Goal: Book appointment/travel/reservation

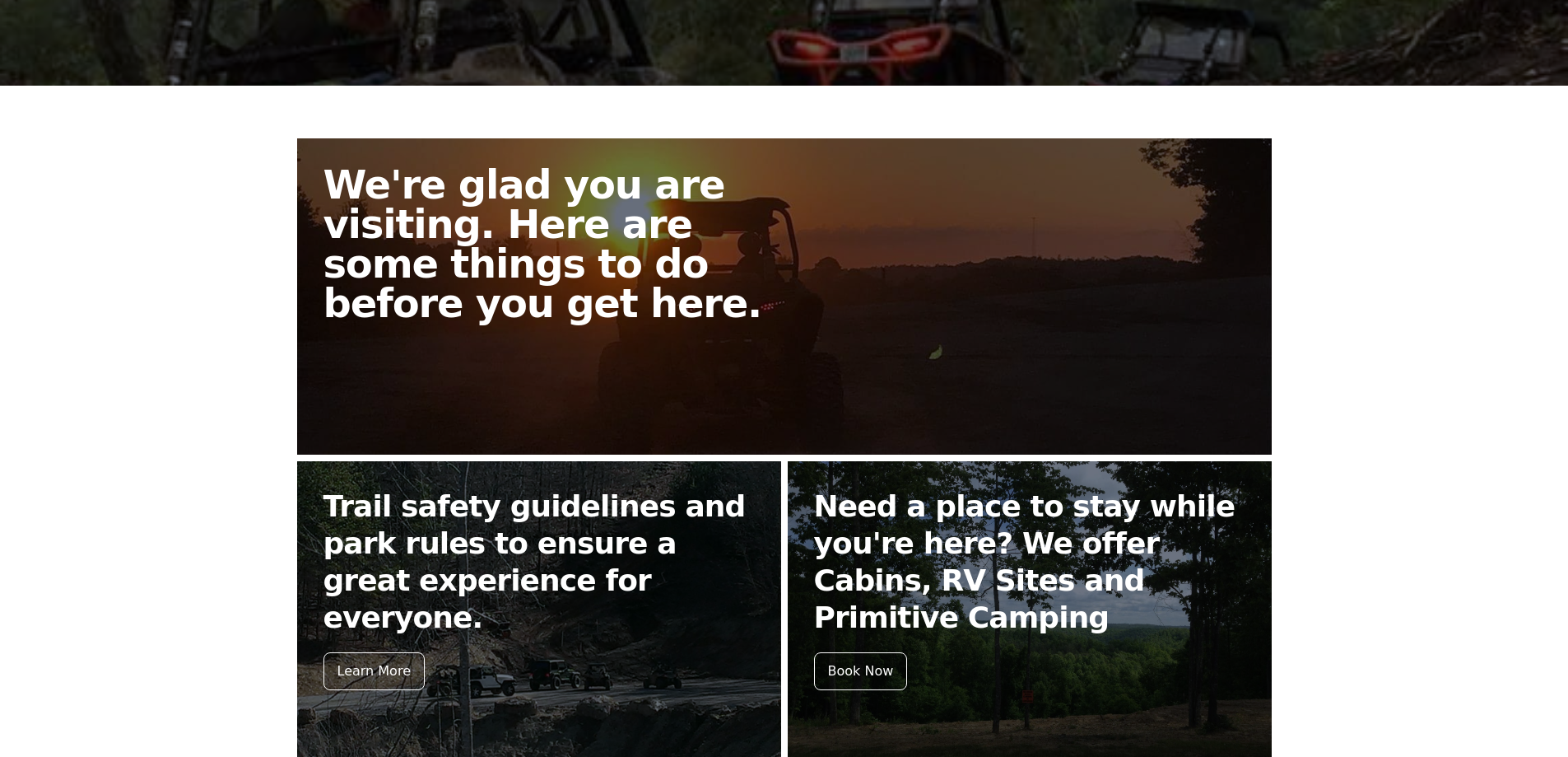
scroll to position [330, 0]
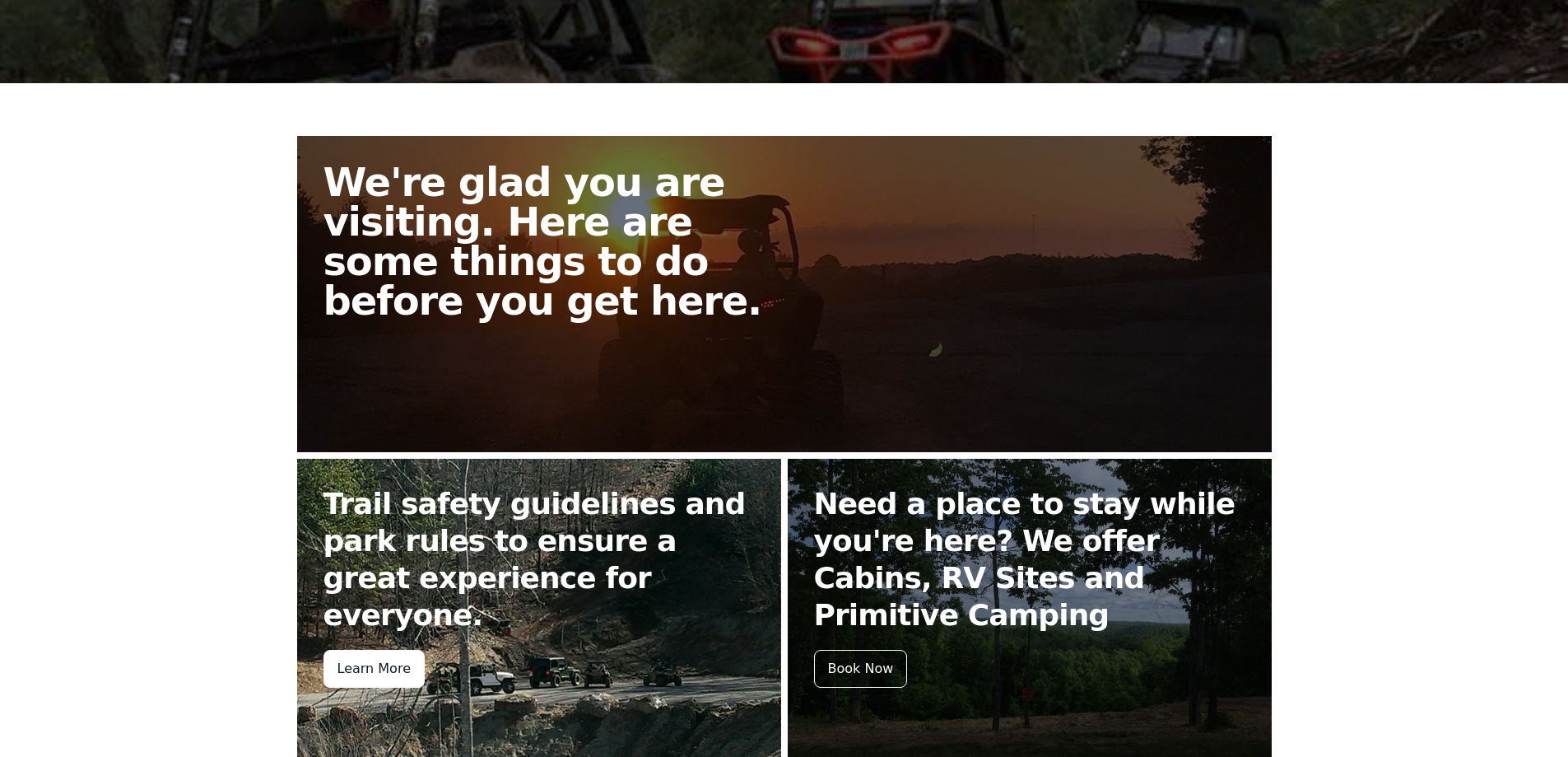
click at [364, 649] on div "Learn More" at bounding box center [374, 668] width 101 height 37
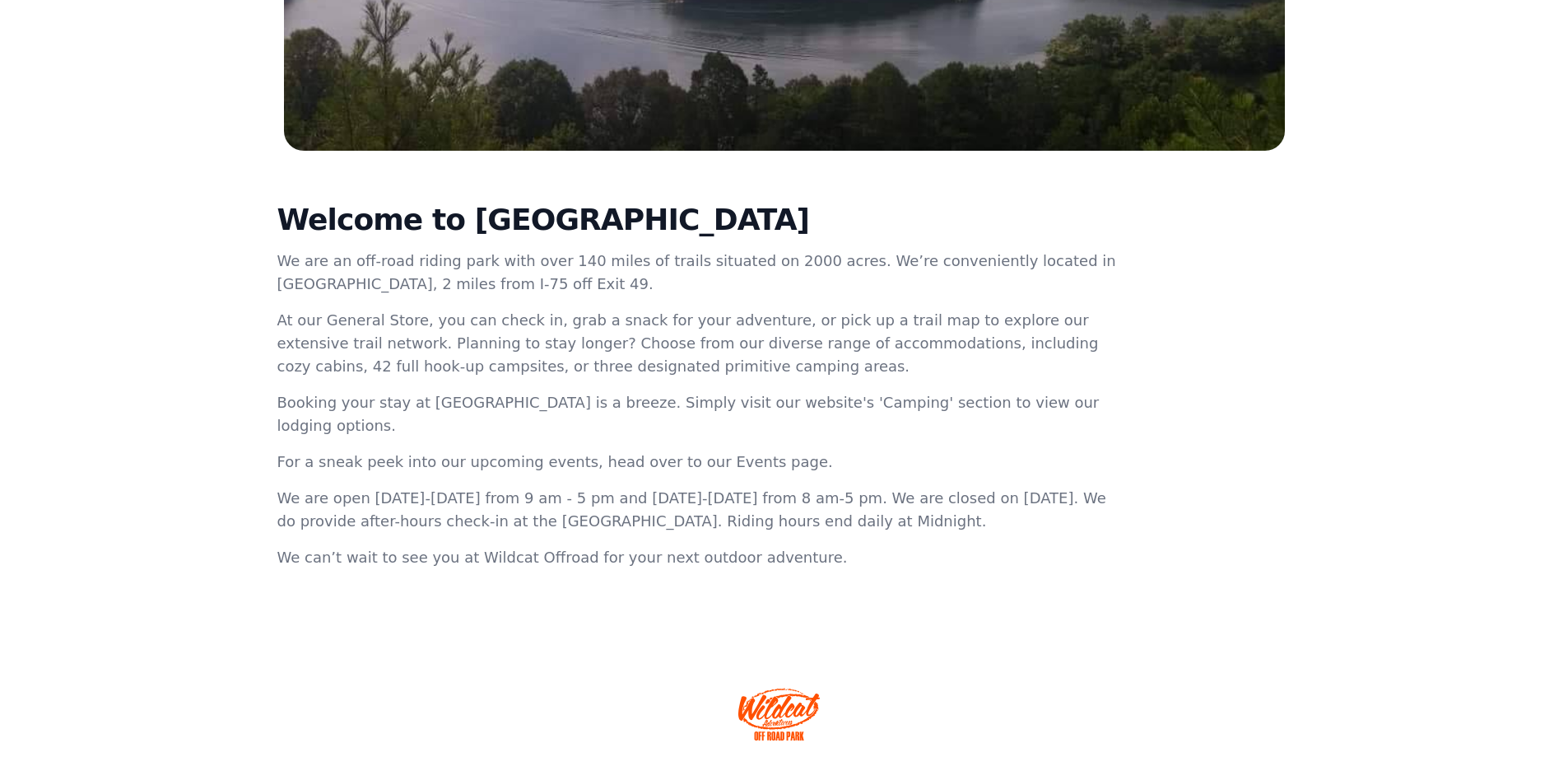
scroll to position [467, 0]
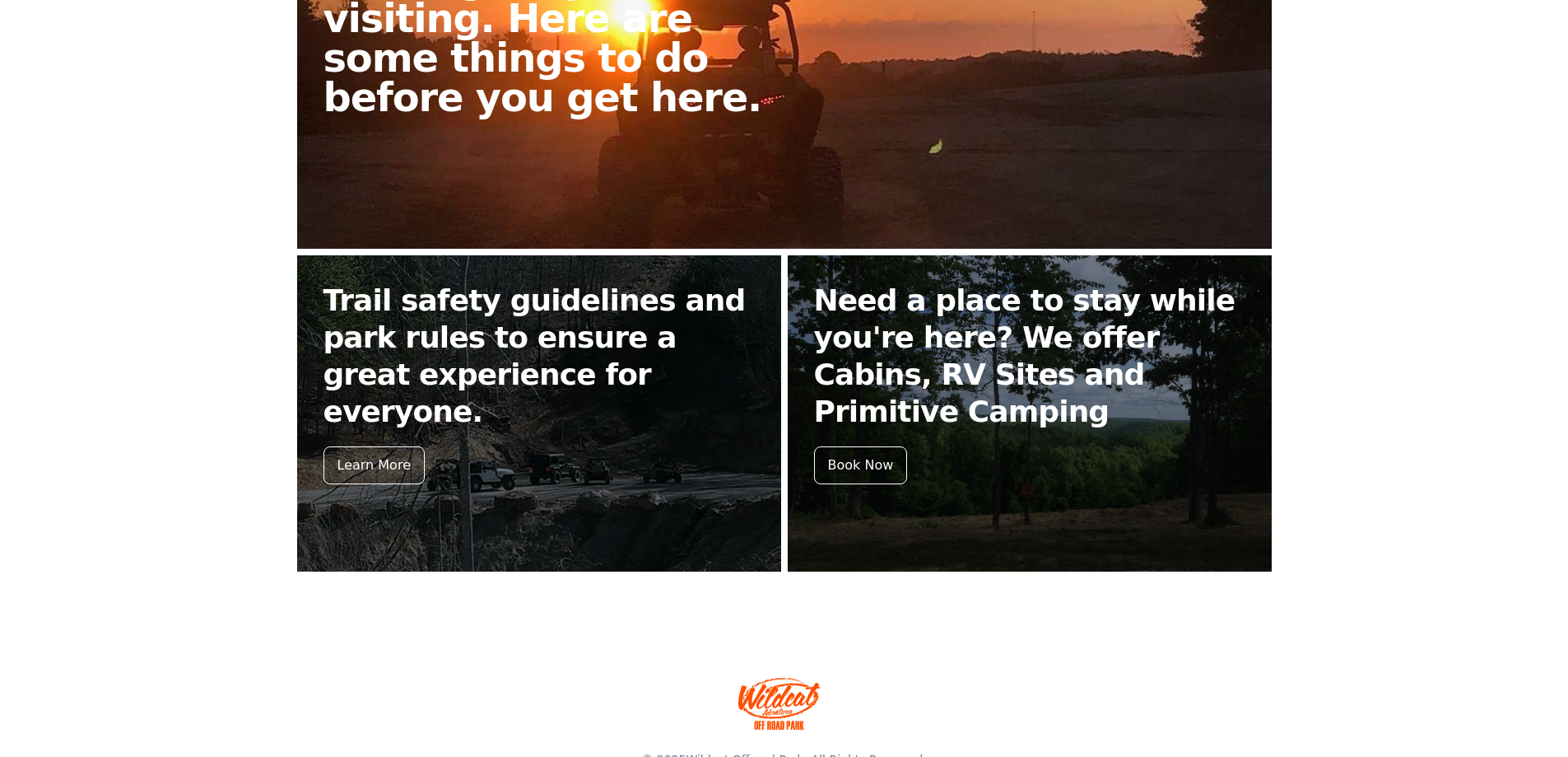
scroll to position [578, 0]
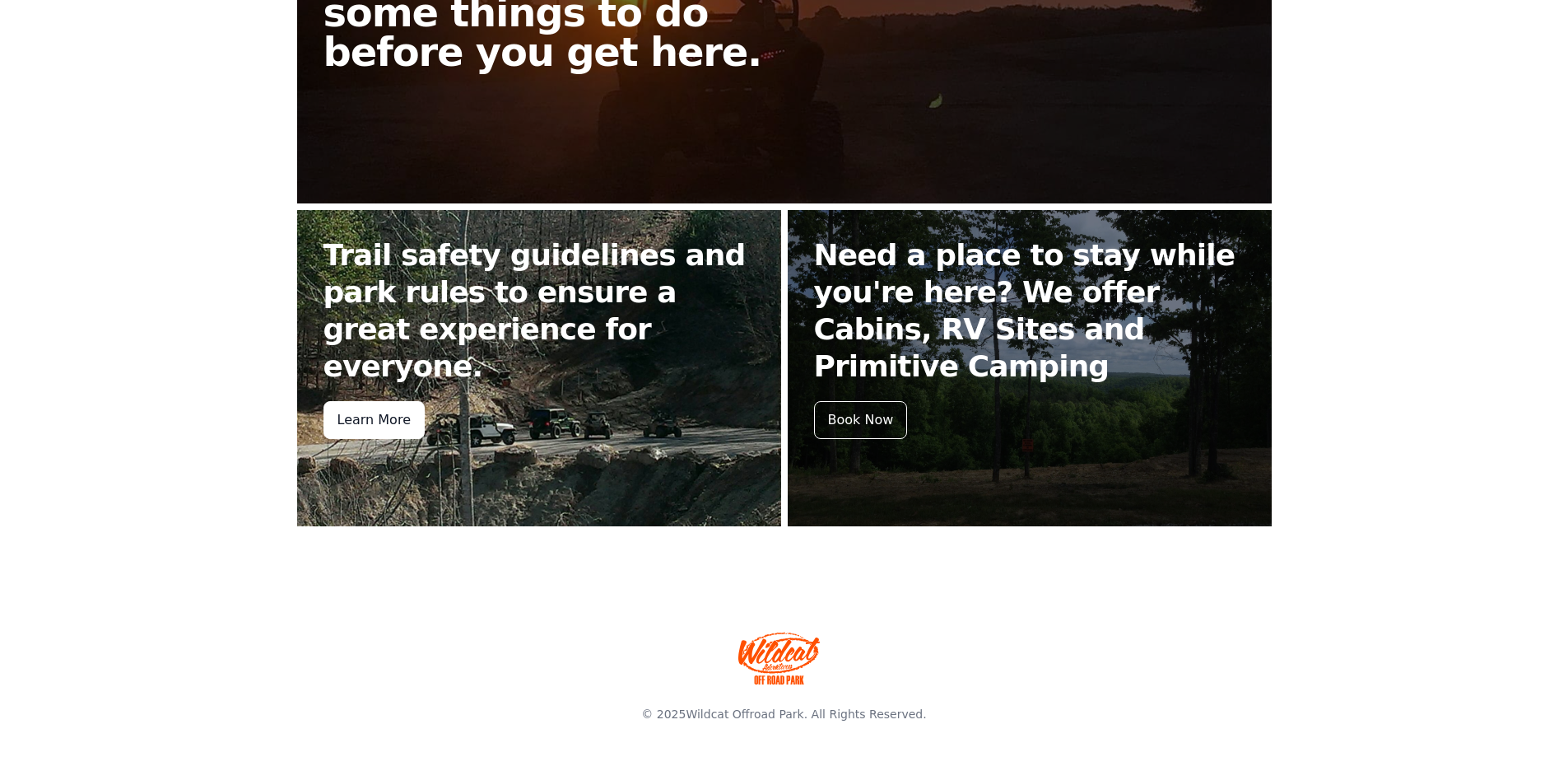
click at [412, 401] on div "Learn More" at bounding box center [374, 419] width 101 height 37
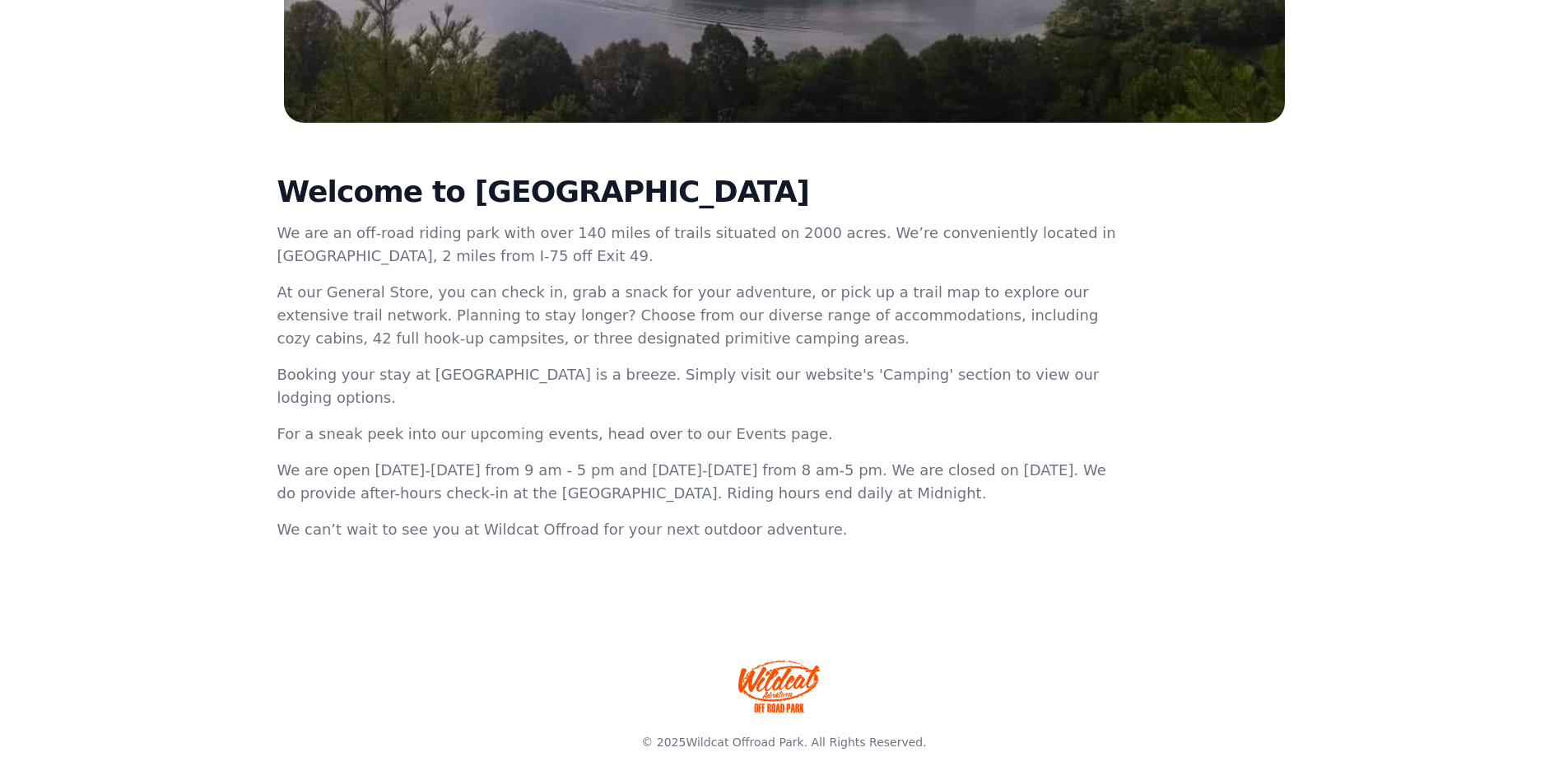
scroll to position [467, 0]
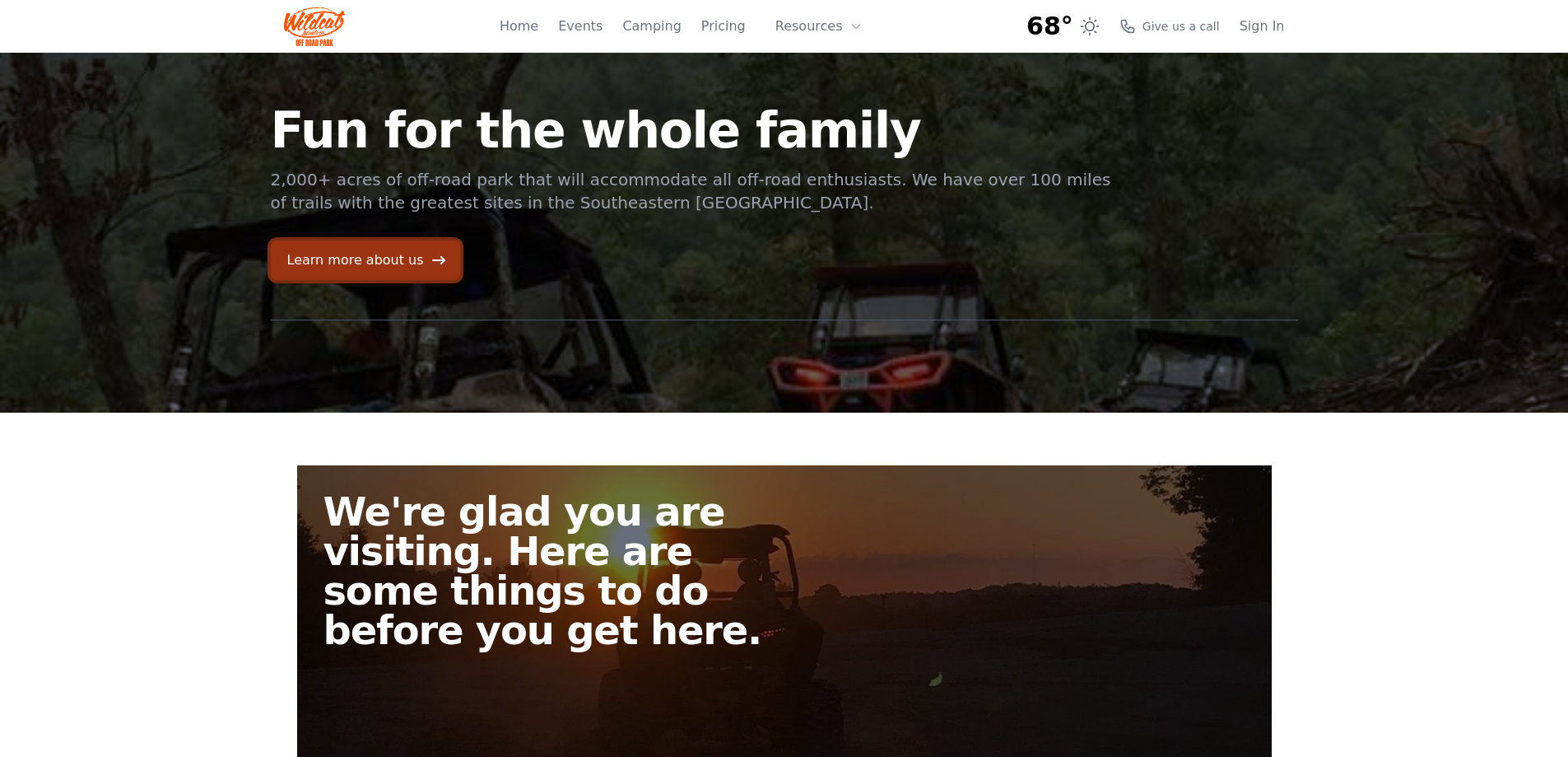
click at [414, 257] on link "Learn more about us" at bounding box center [365, 259] width 189 height 39
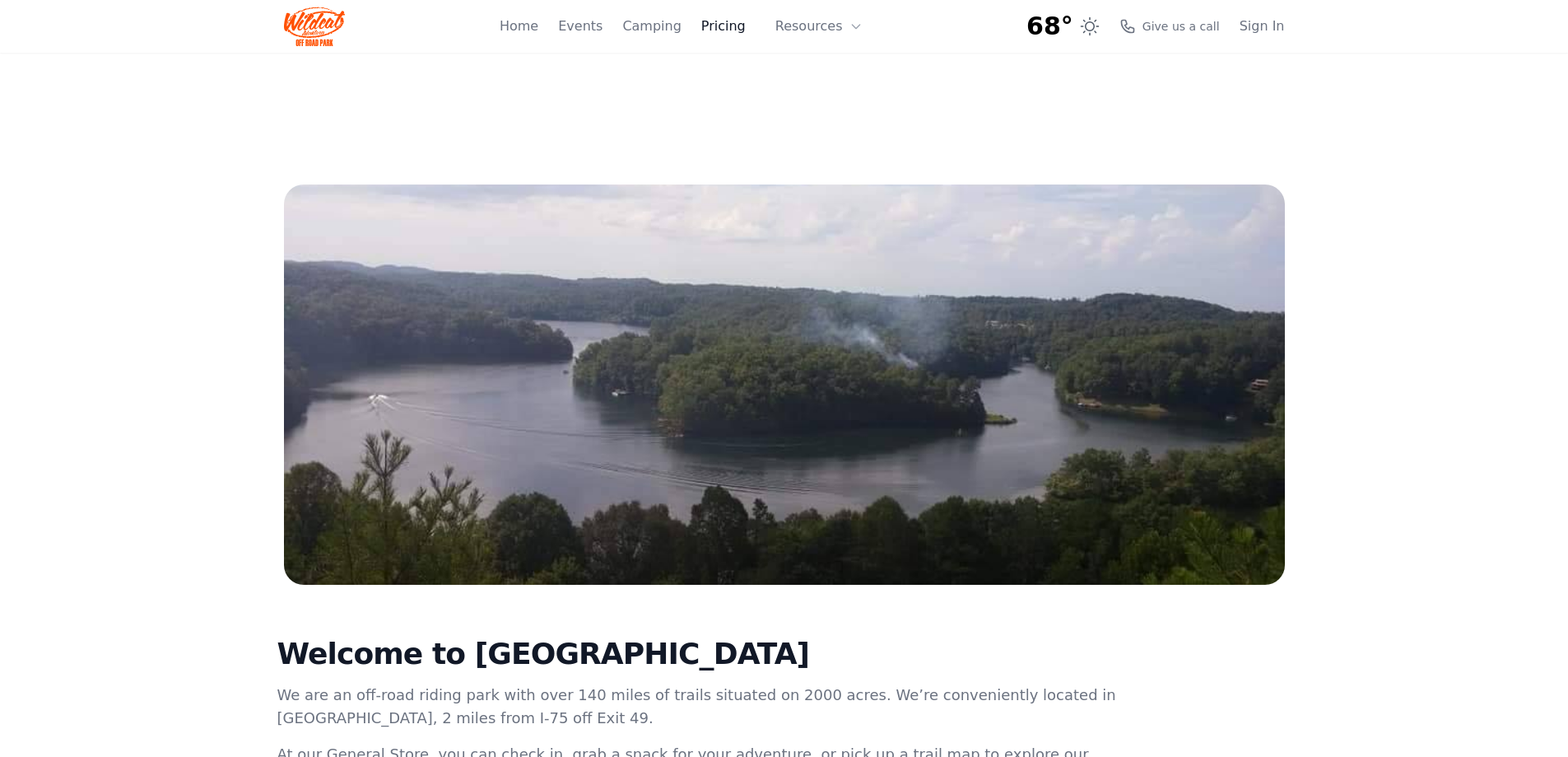
click at [739, 26] on link "Pricing" at bounding box center [723, 26] width 44 height 20
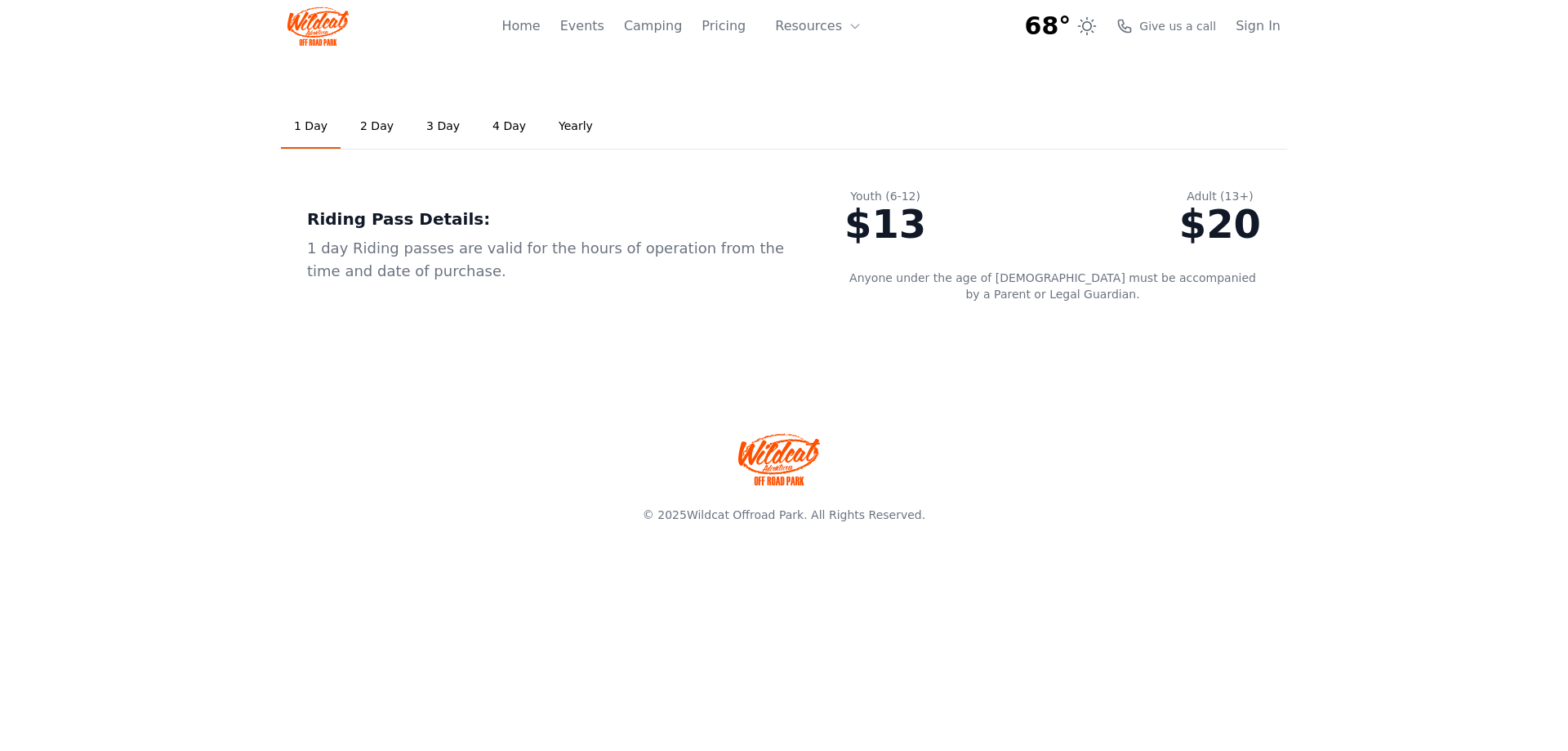
click at [377, 128] on link "2 Day" at bounding box center [376, 127] width 60 height 44
click at [562, 131] on link "Yearly" at bounding box center [575, 127] width 60 height 44
click at [493, 124] on link "4 Day" at bounding box center [509, 127] width 60 height 44
click at [380, 123] on link "2 Day" at bounding box center [376, 127] width 60 height 44
click at [428, 124] on link "3 Day" at bounding box center [443, 127] width 60 height 44
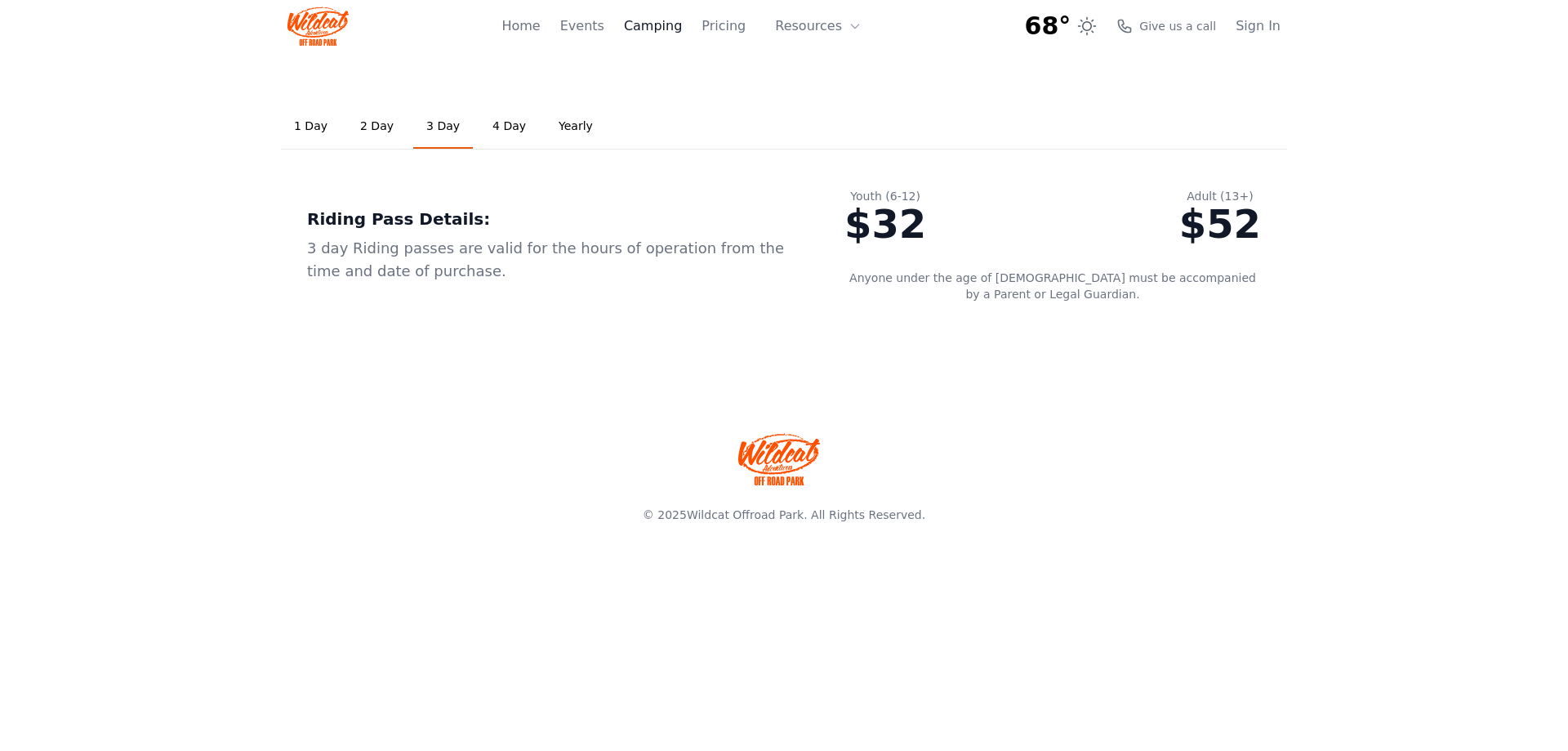
click at [660, 26] on link "Camping" at bounding box center [653, 26] width 58 height 20
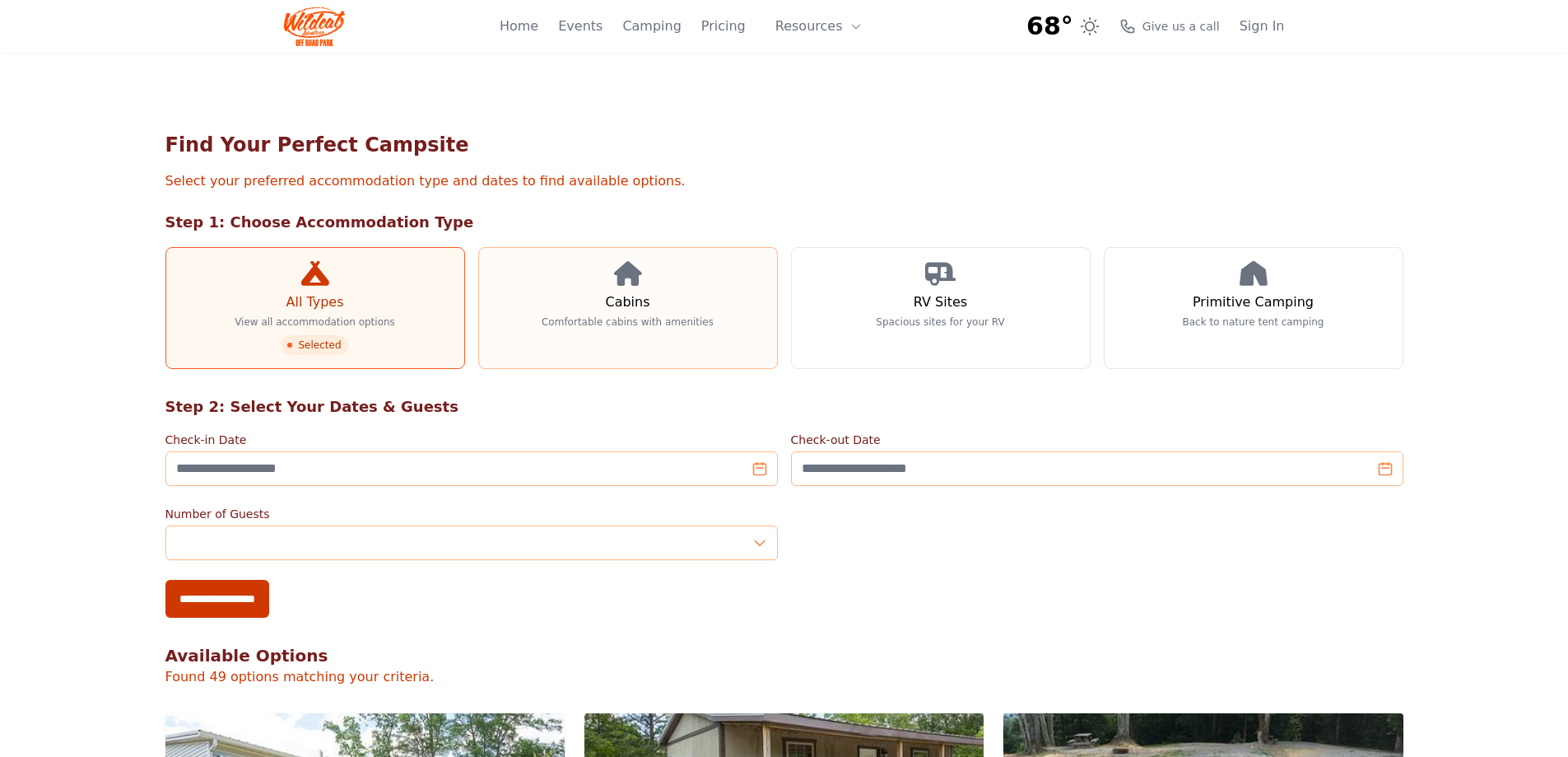
click at [682, 302] on link "Cabins Comfortable cabins with amenities" at bounding box center [628, 307] width 300 height 122
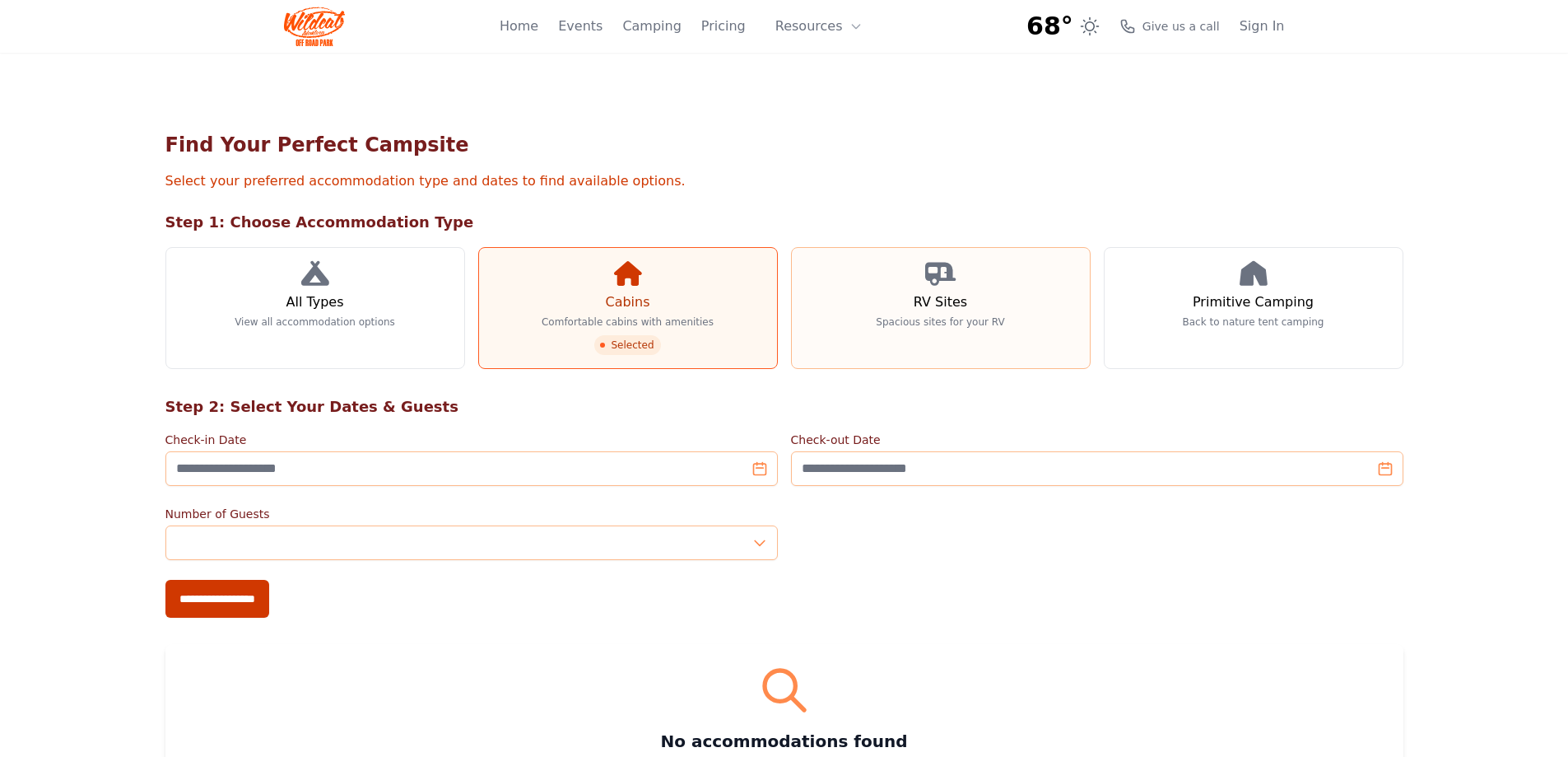
click at [910, 306] on link "RV Sites Spacious sites for your RV" at bounding box center [941, 307] width 300 height 122
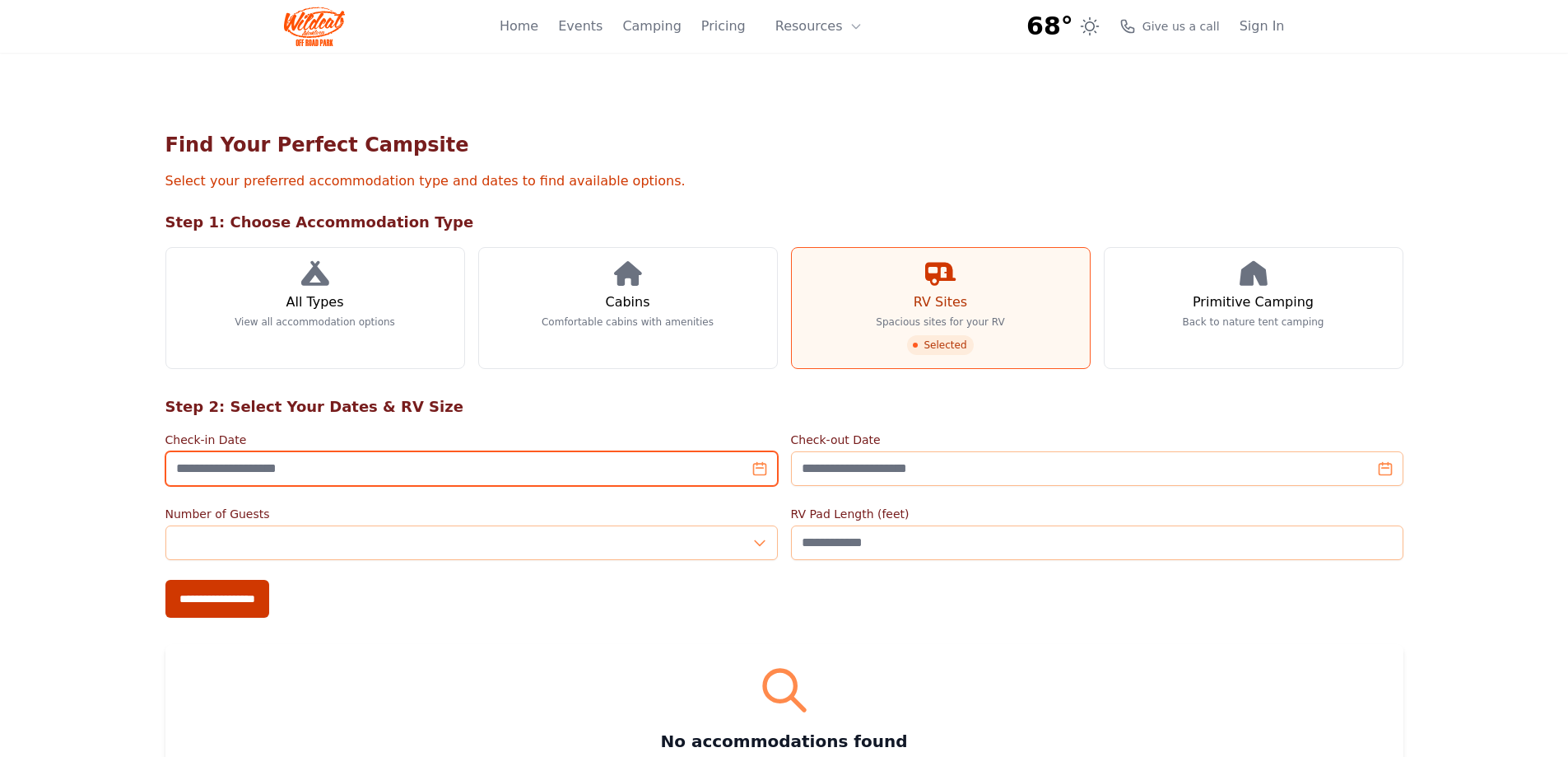
click at [279, 467] on input "Check-in Date" at bounding box center [471, 469] width 613 height 35
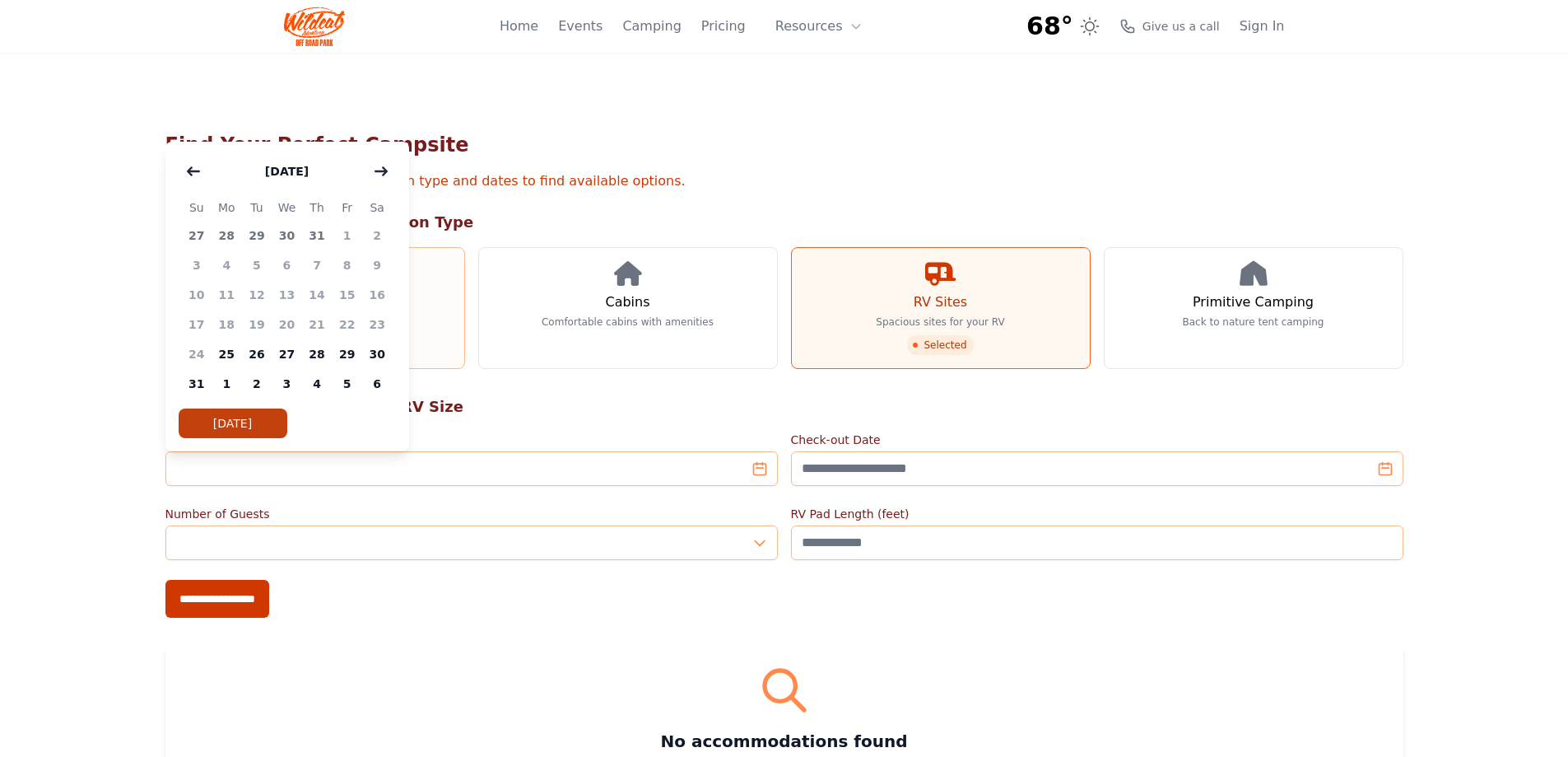
click at [344, 353] on span "29" at bounding box center [347, 354] width 31 height 30
type input "**********"
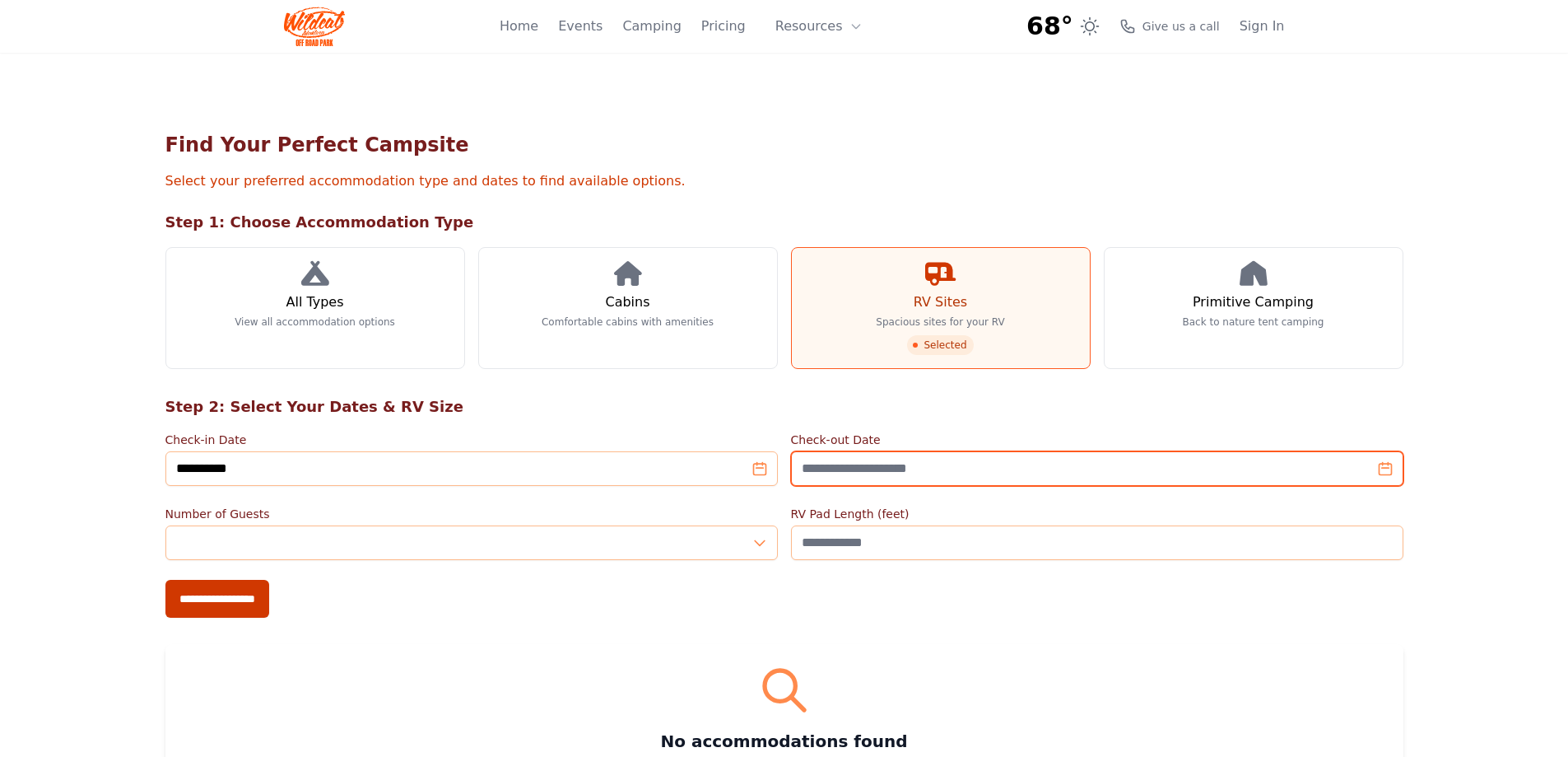
click at [871, 468] on input "Check-out Date" at bounding box center [1098, 469] width 613 height 35
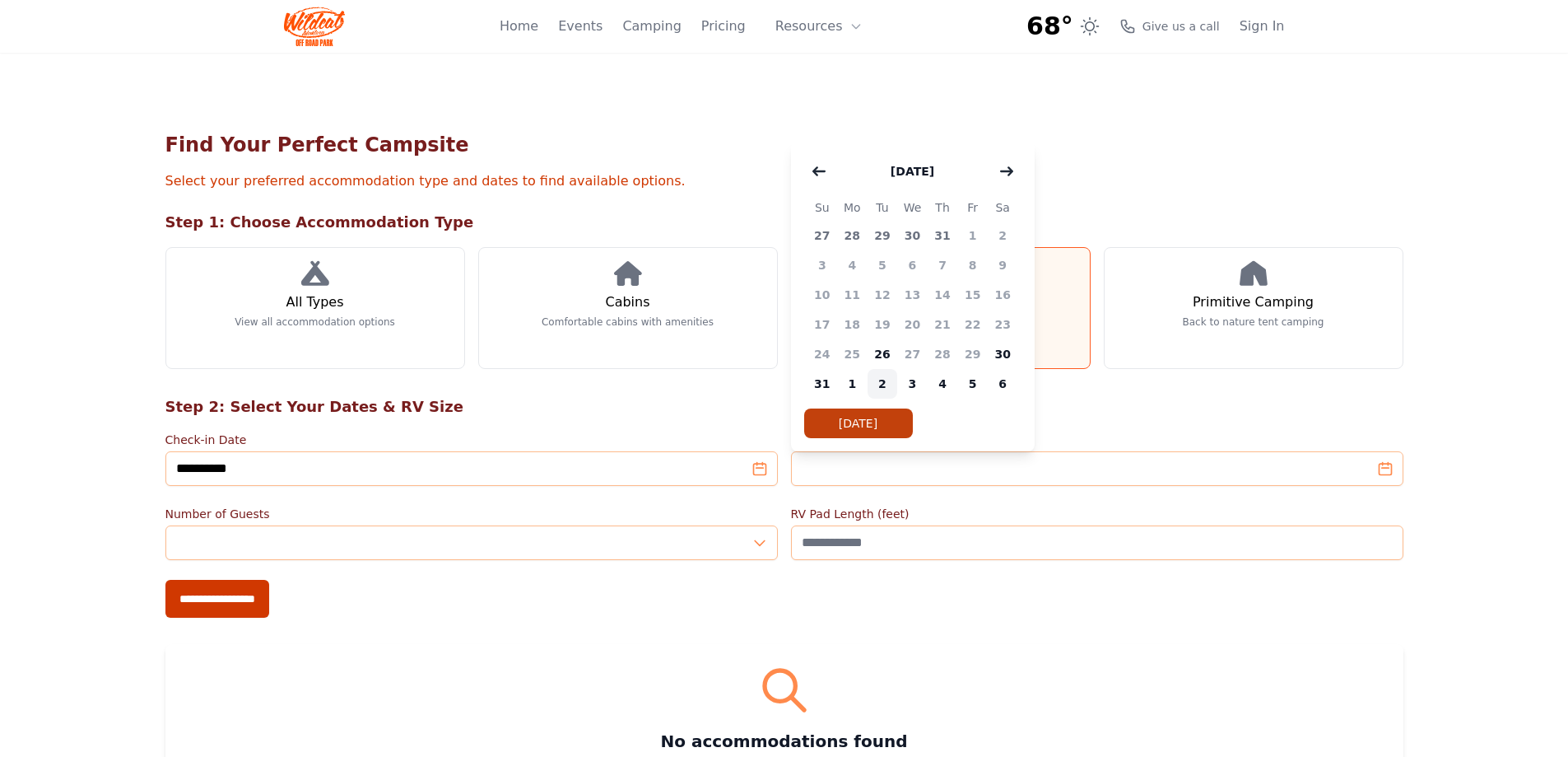
click at [880, 382] on span "2" at bounding box center [882, 383] width 31 height 30
type input "**********"
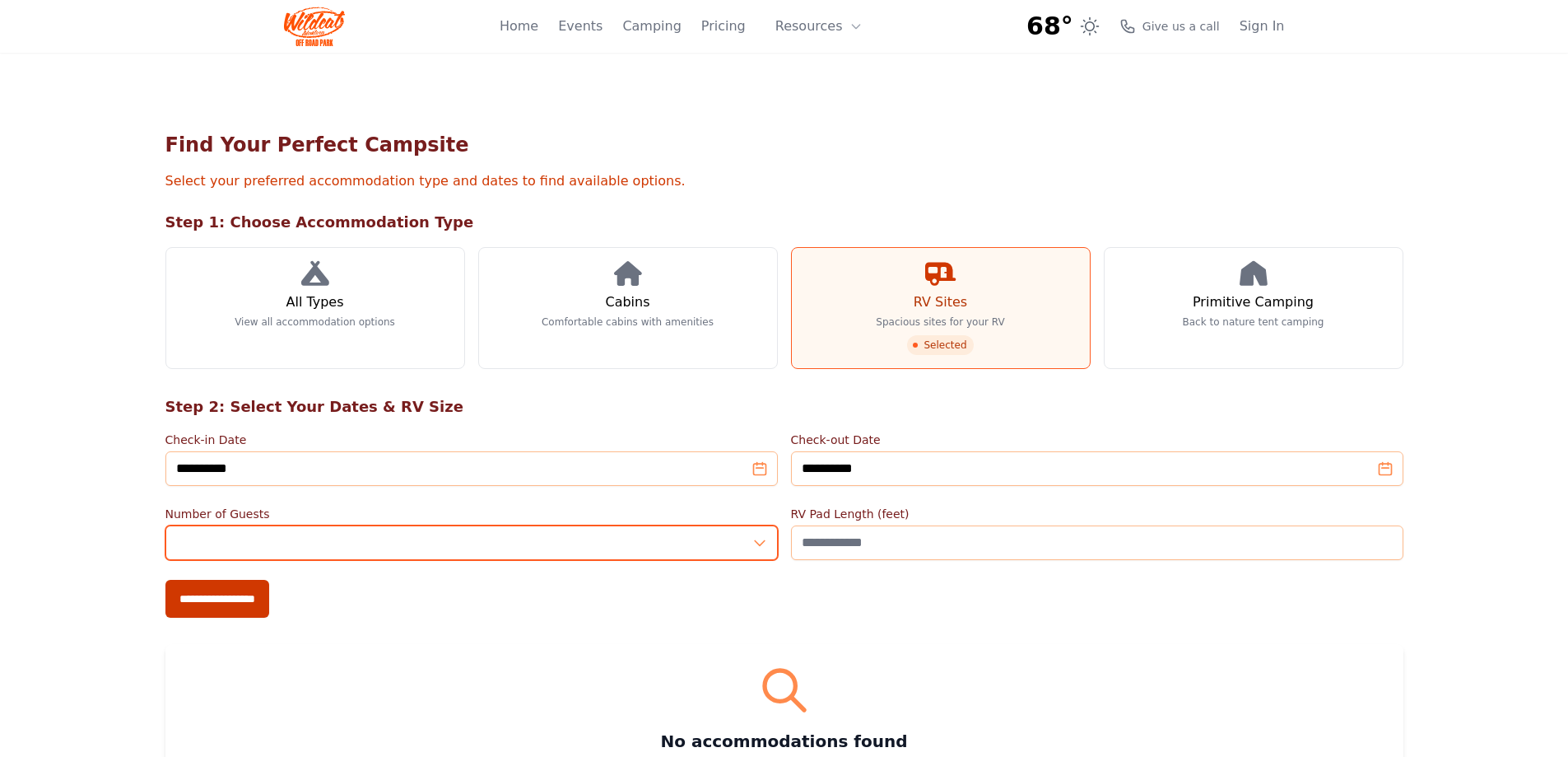
click at [360, 549] on input "*" at bounding box center [471, 543] width 613 height 35
type input "*"
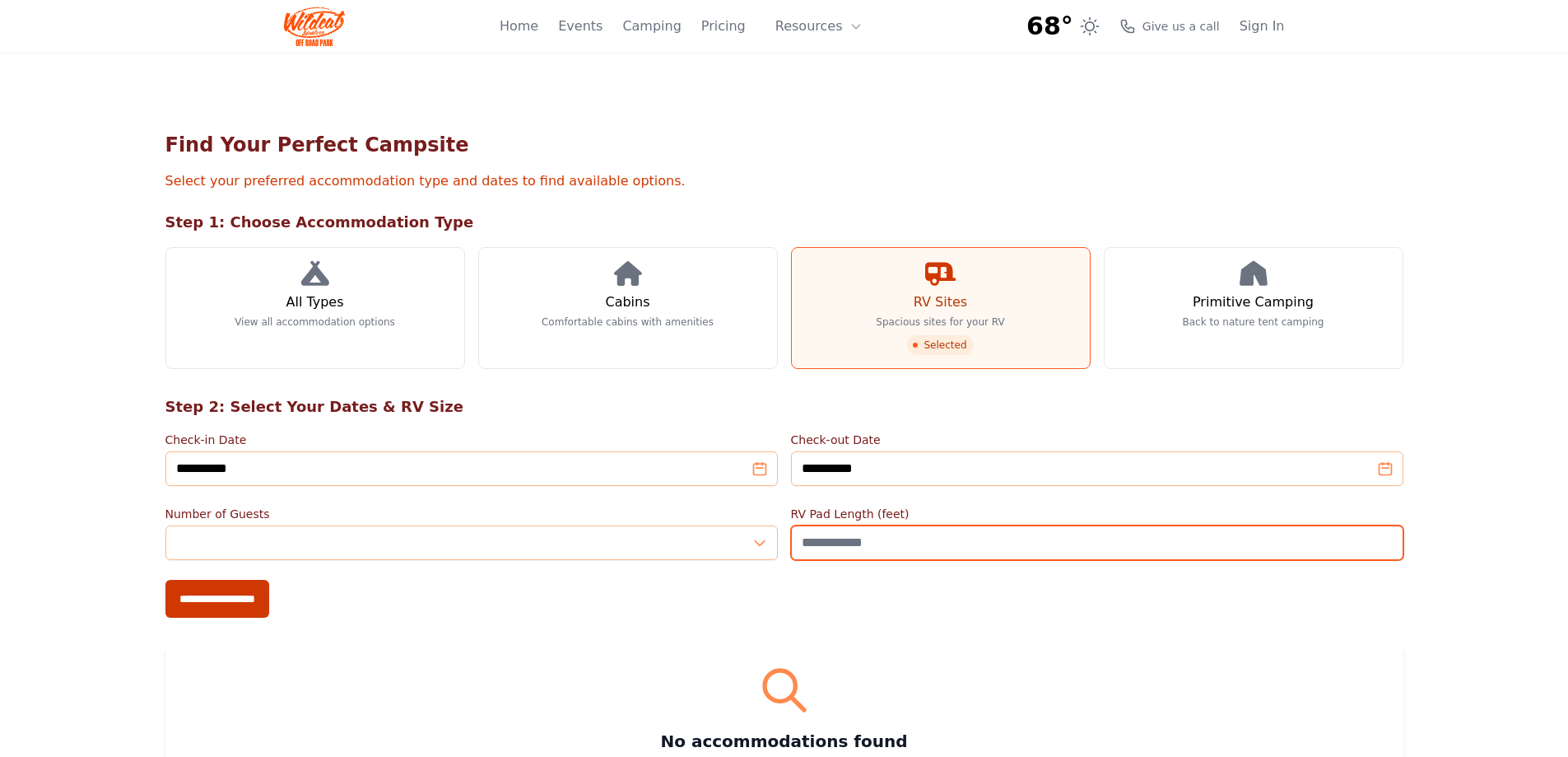
click at [856, 545] on input "RV Pad Length (feet)" at bounding box center [1098, 543] width 613 height 35
type input "**"
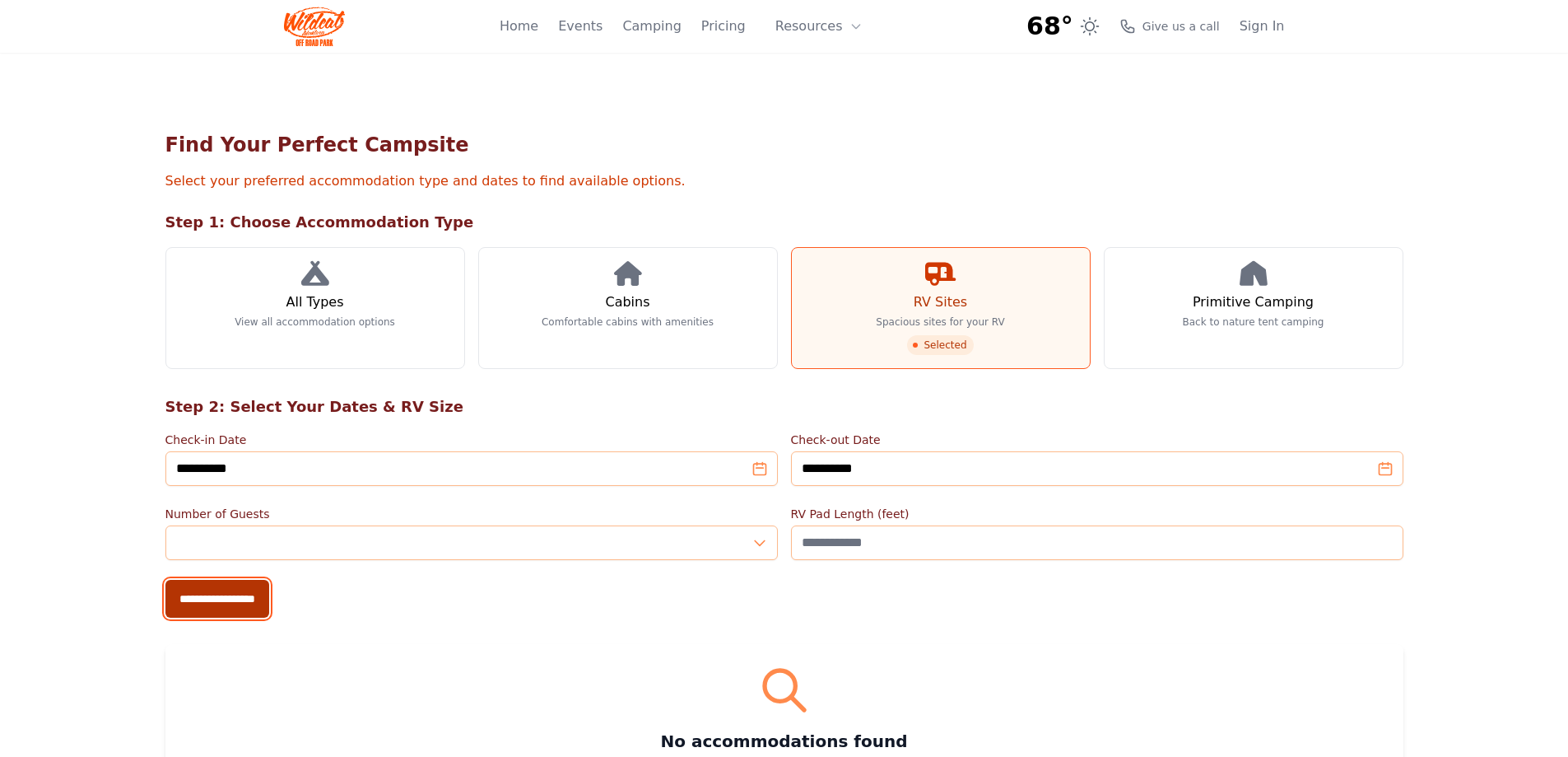
click at [250, 594] on input "**********" at bounding box center [217, 598] width 104 height 37
type input "**********"
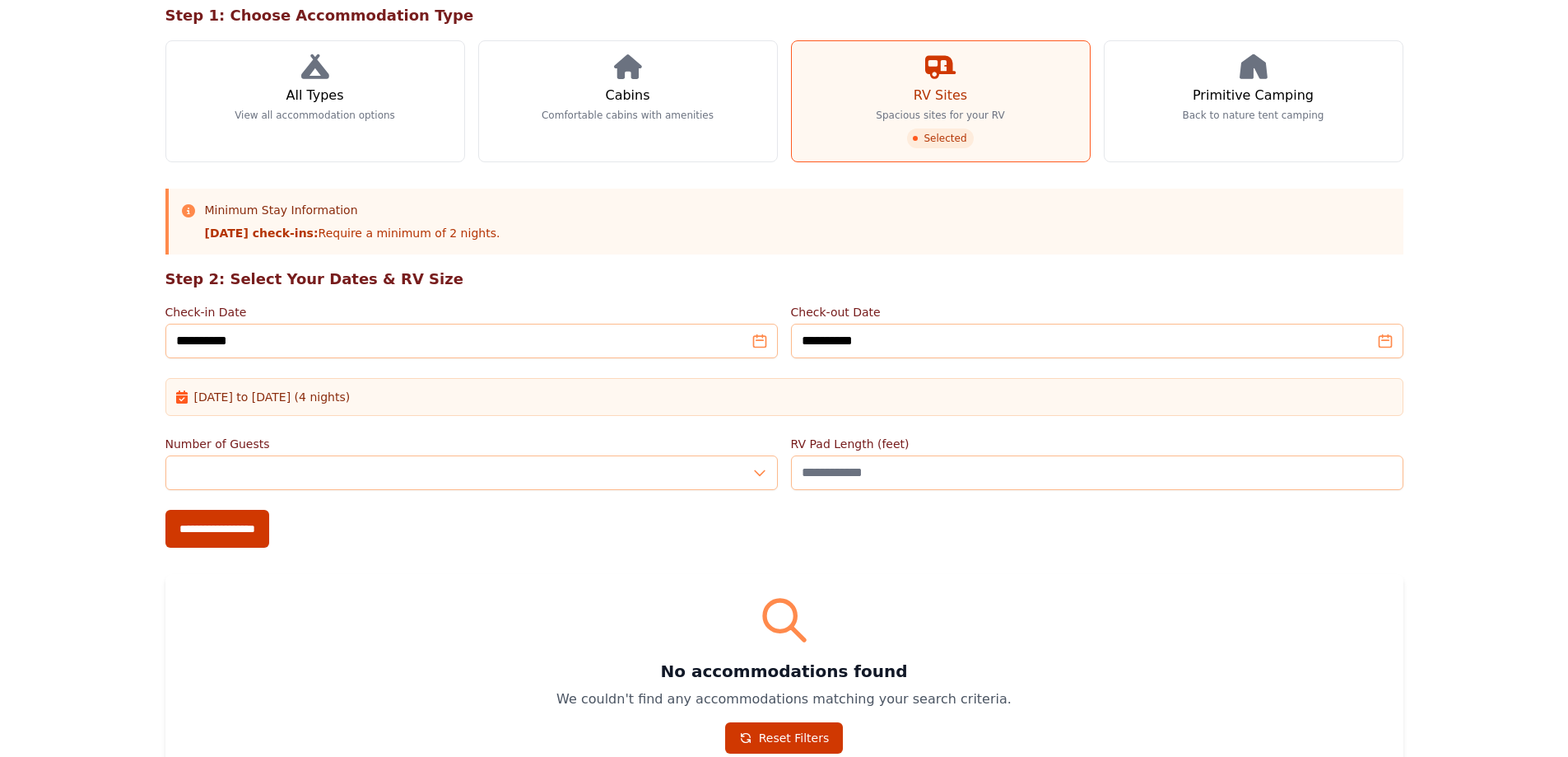
scroll to position [152, 0]
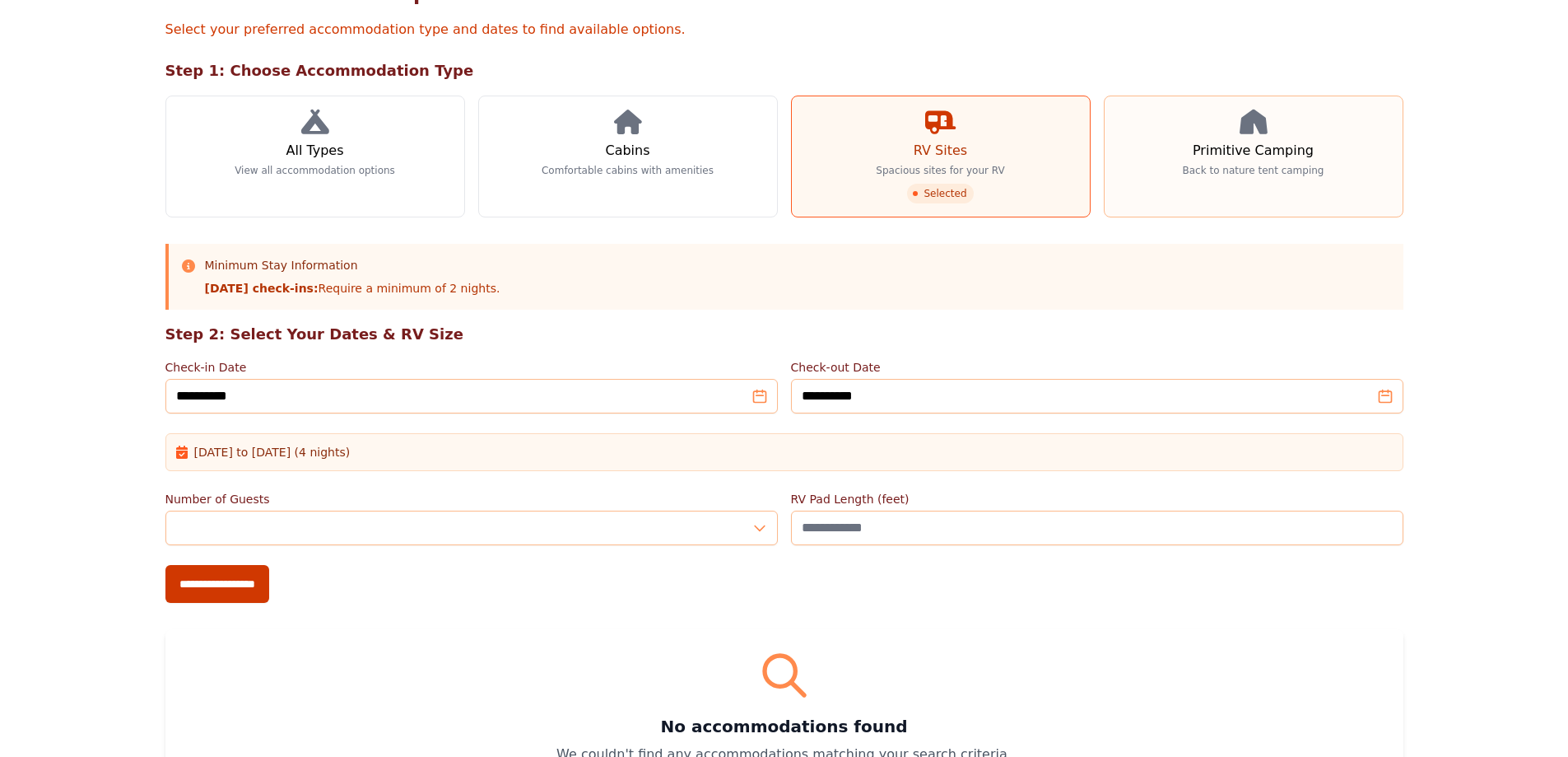
click at [1227, 177] on link "Primitive Camping Back to nature tent camping" at bounding box center [1253, 156] width 300 height 122
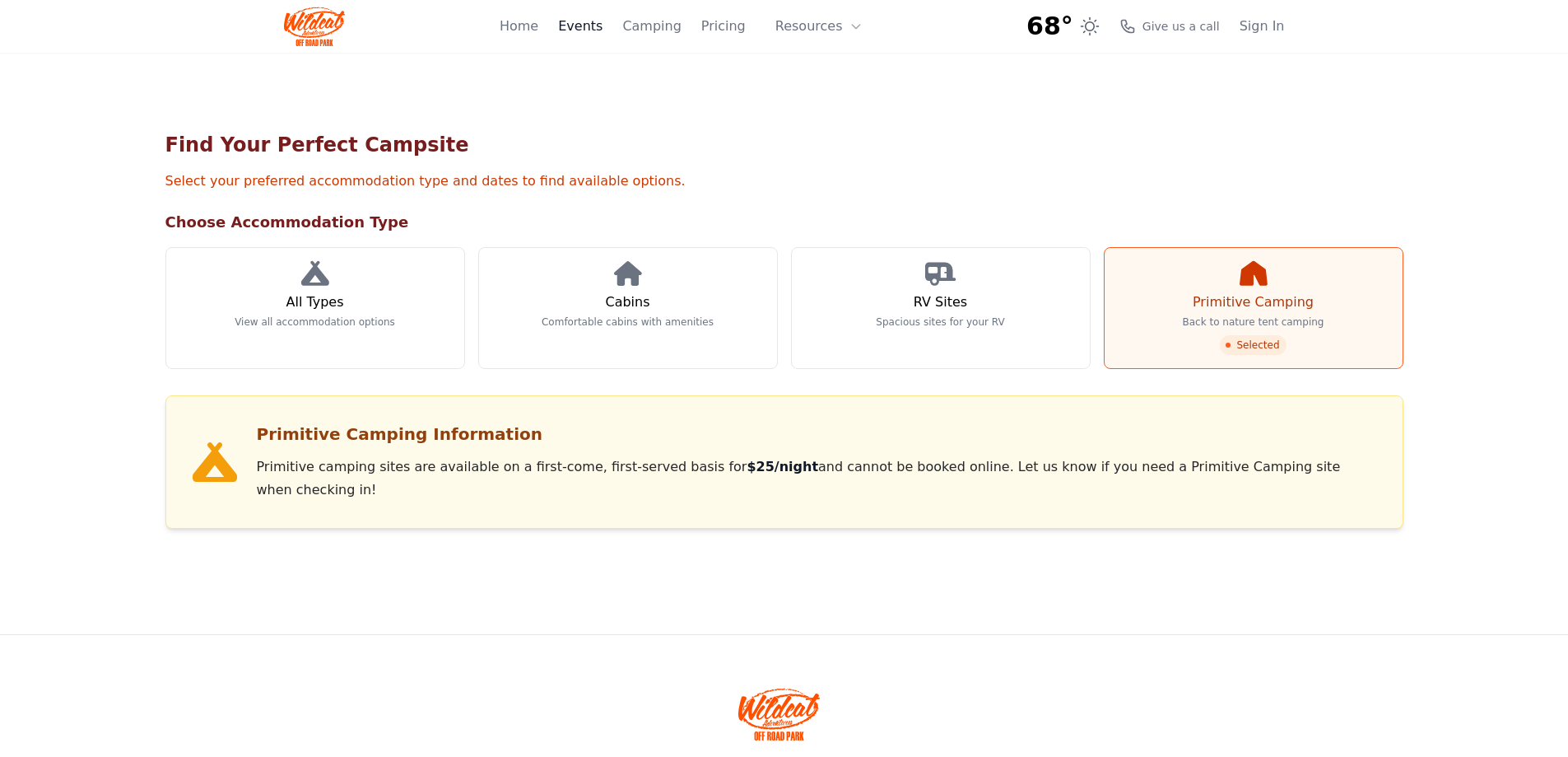
click at [596, 28] on link "Events" at bounding box center [580, 26] width 44 height 20
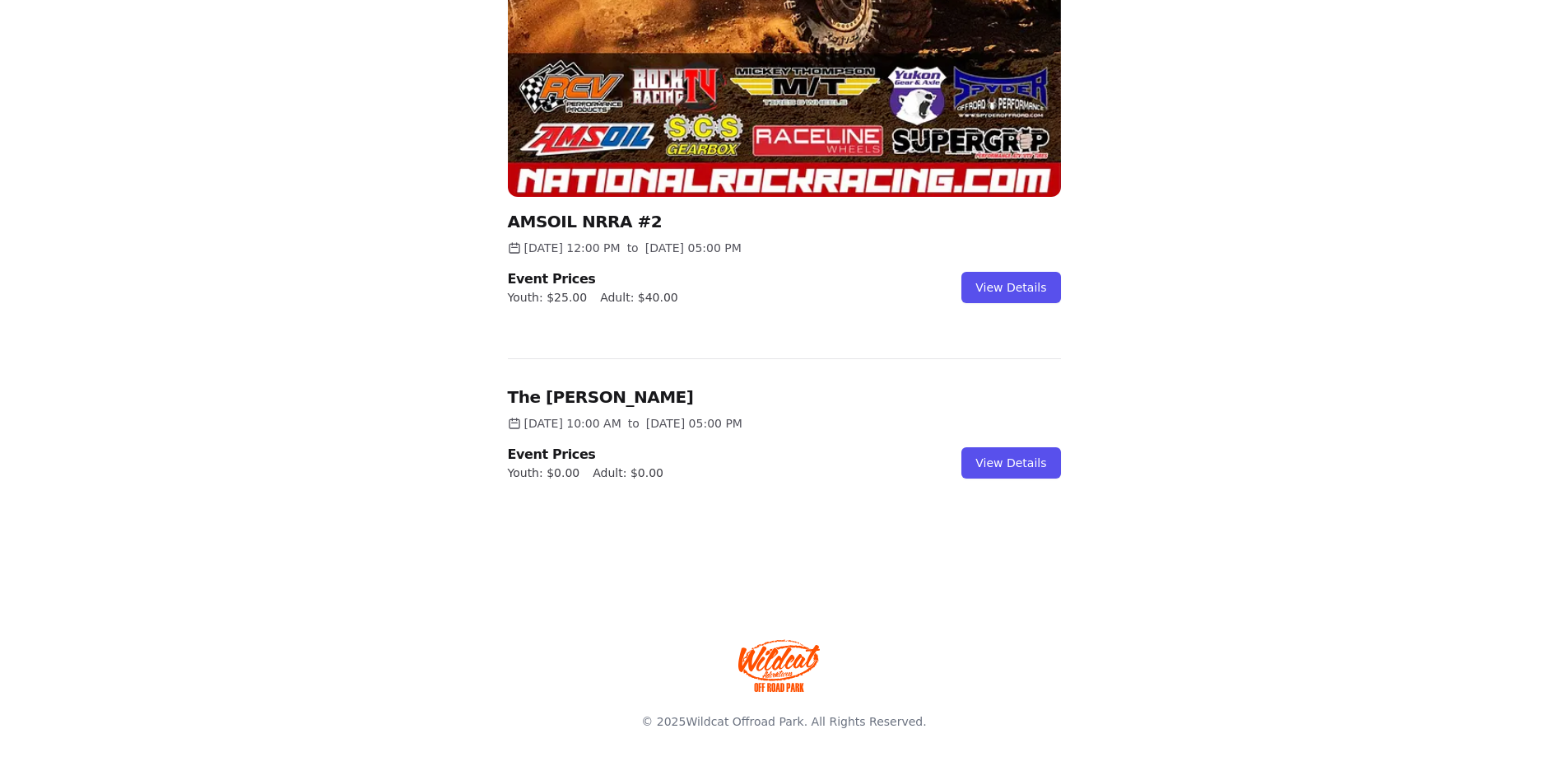
scroll to position [798, 0]
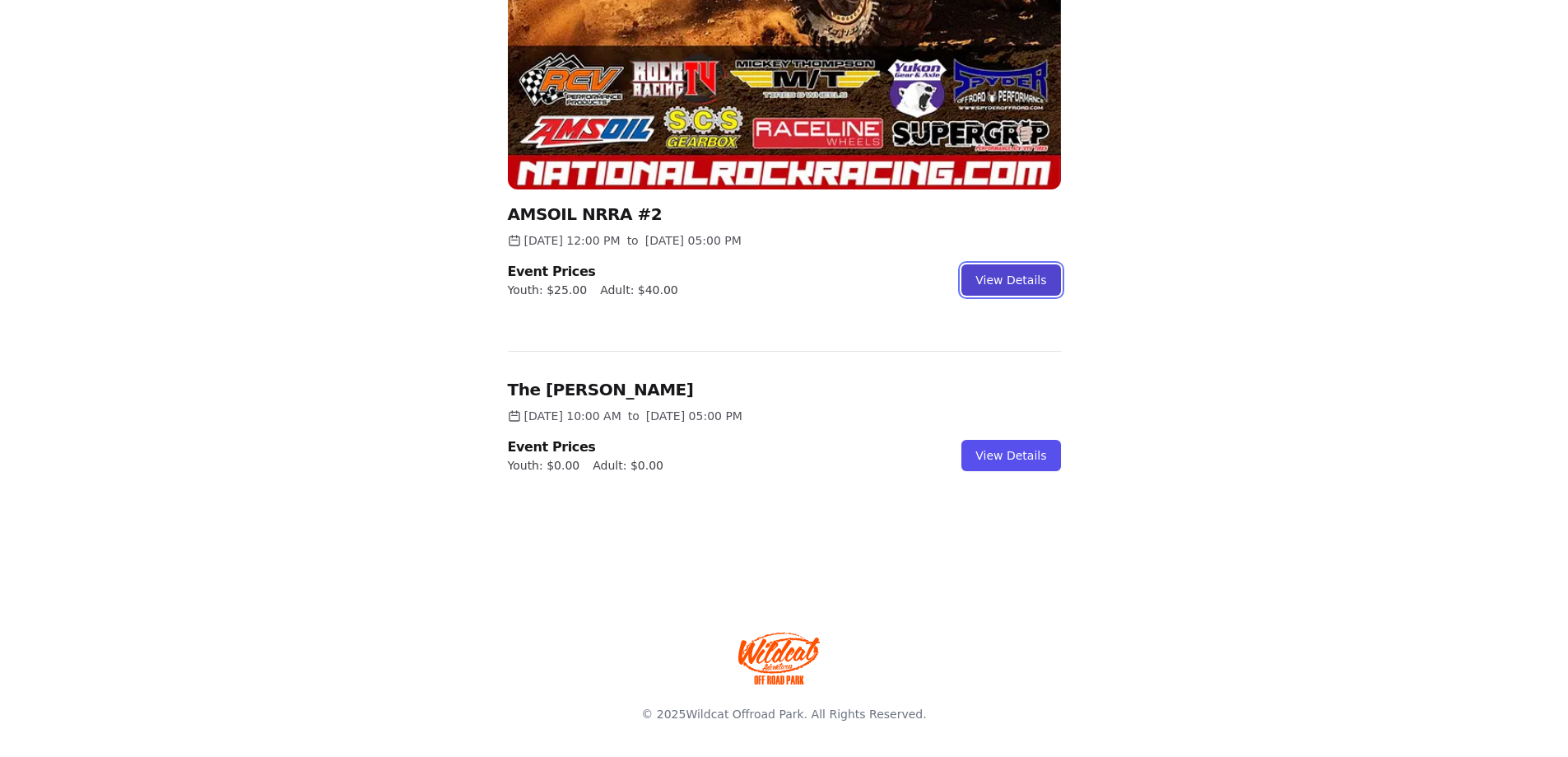
click at [1006, 277] on link "View Details" at bounding box center [1010, 280] width 99 height 32
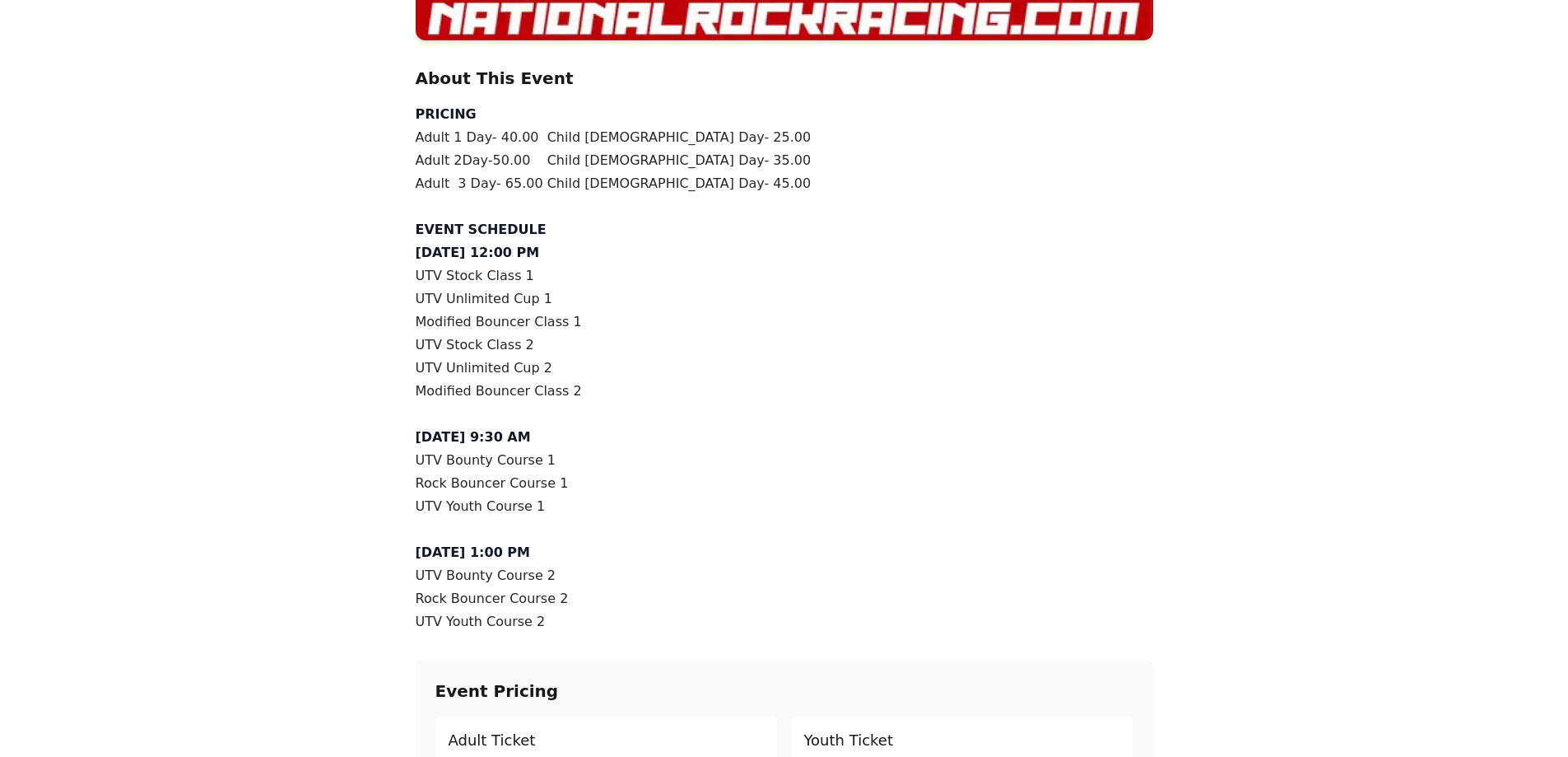
scroll to position [1499, 0]
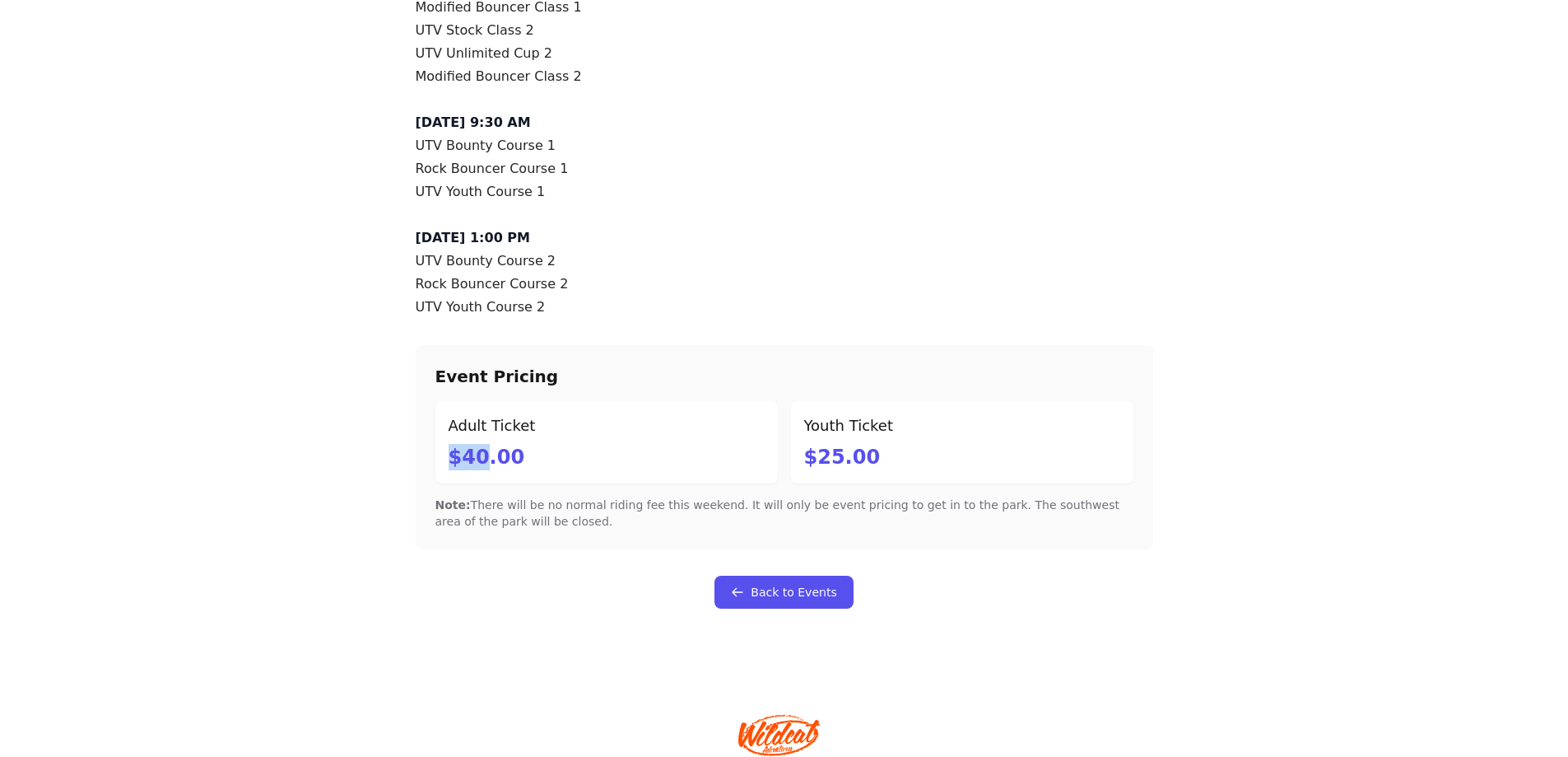
drag, startPoint x: 479, startPoint y: 460, endPoint x: 401, endPoint y: 456, distance: 78.1
click at [787, 599] on link "Back to Events" at bounding box center [784, 592] width 138 height 33
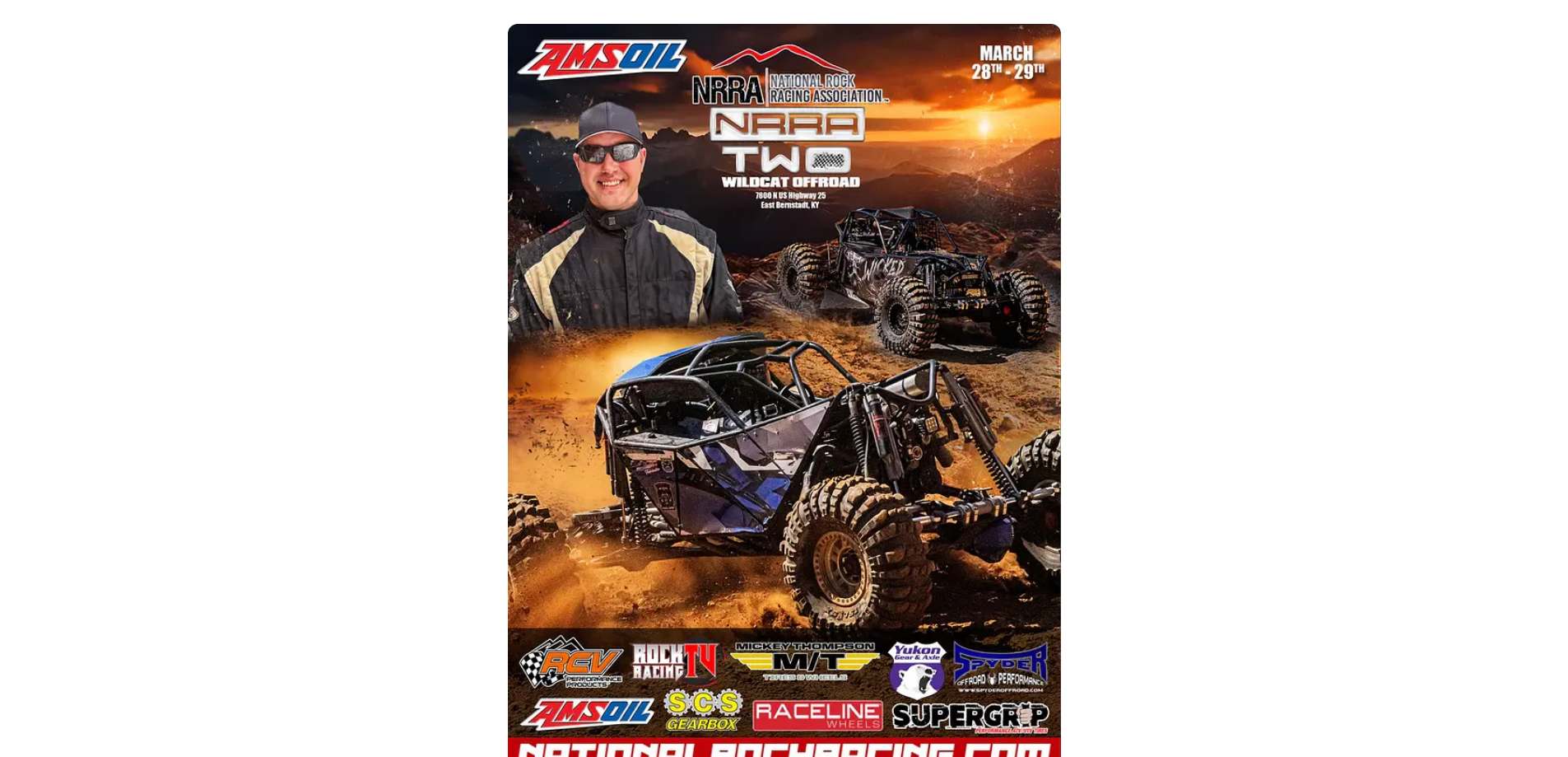
scroll to position [224, 0]
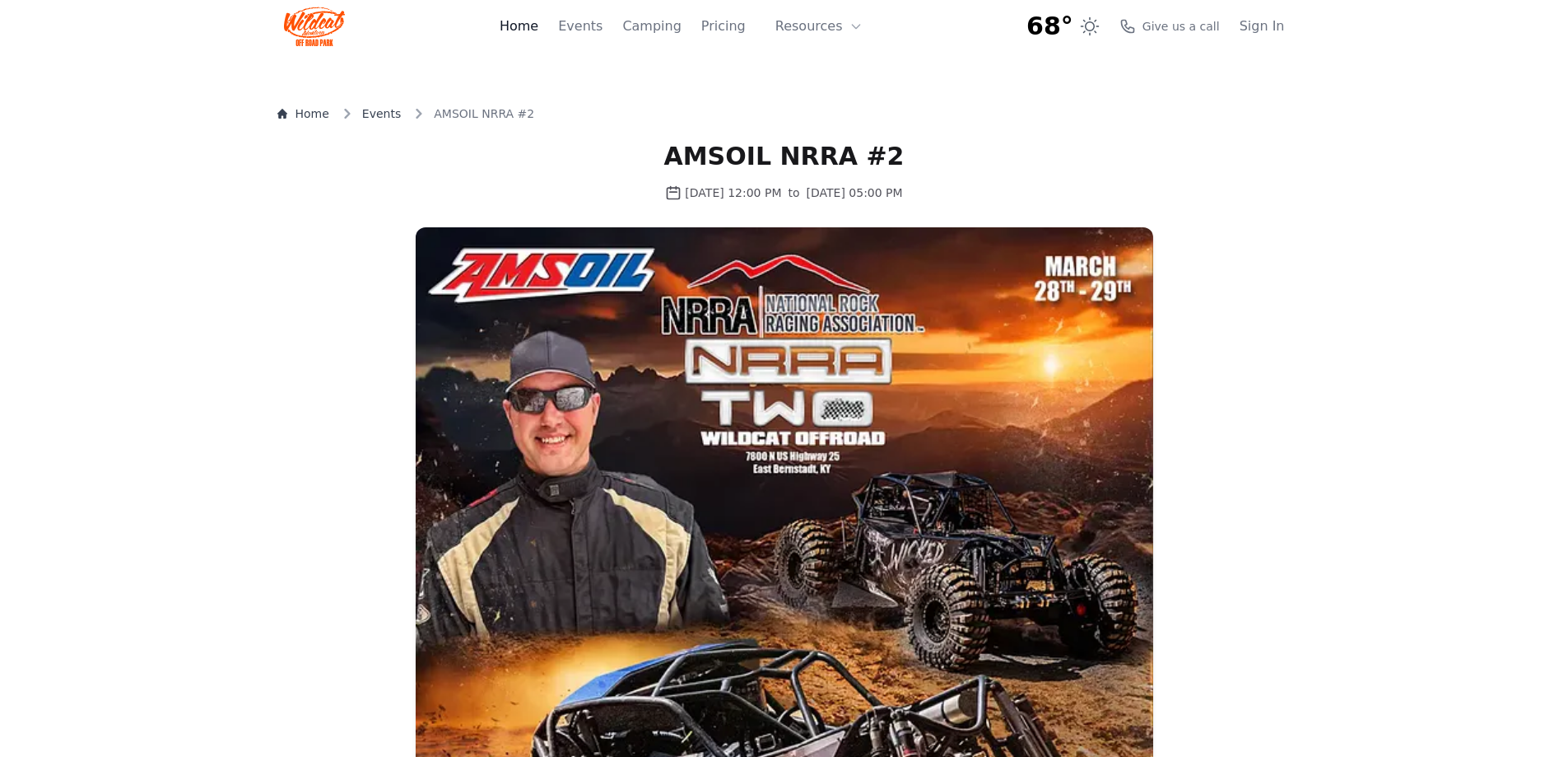
click at [535, 29] on link "Home" at bounding box center [519, 26] width 38 height 20
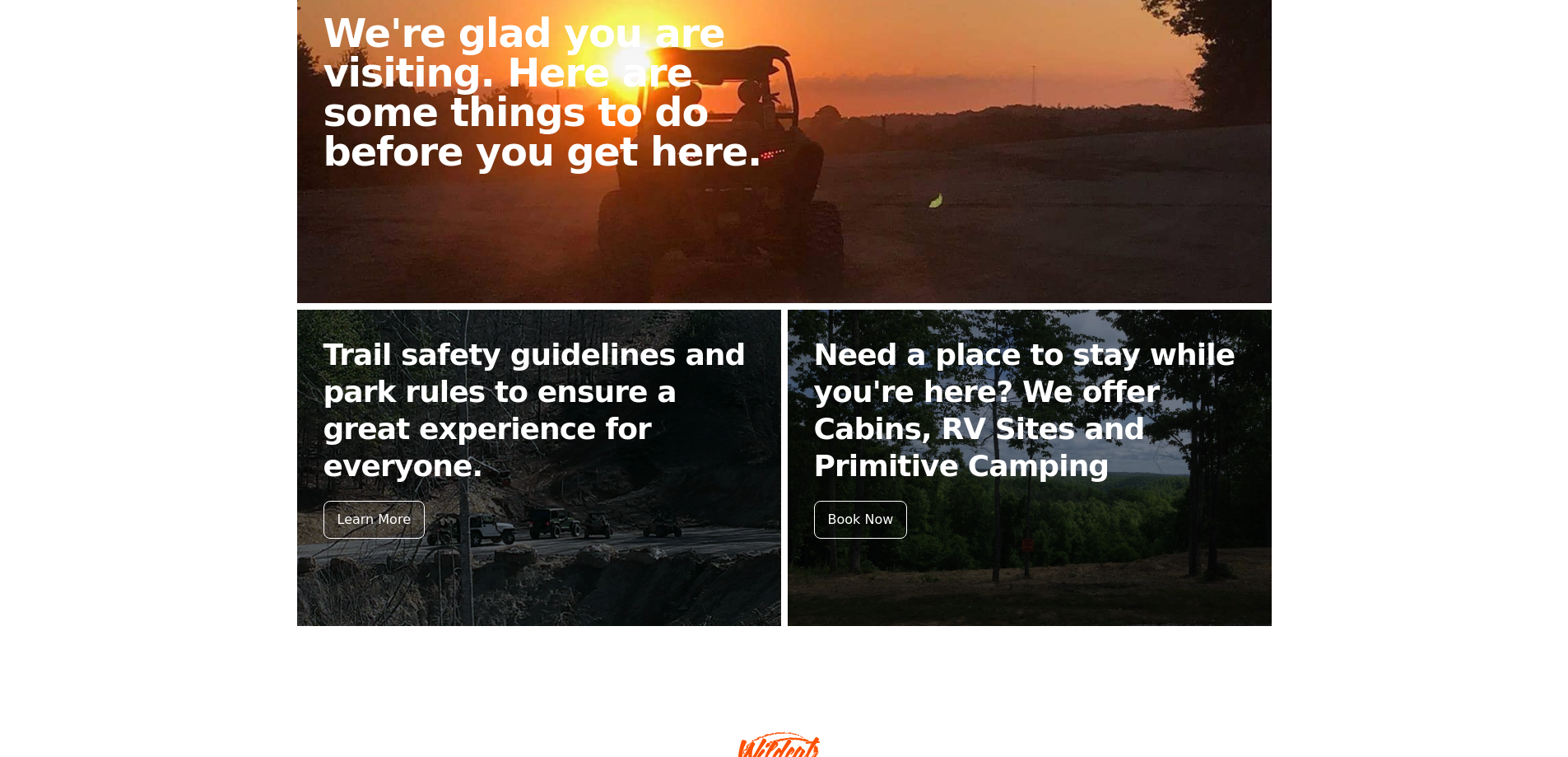
scroll to position [494, 0]
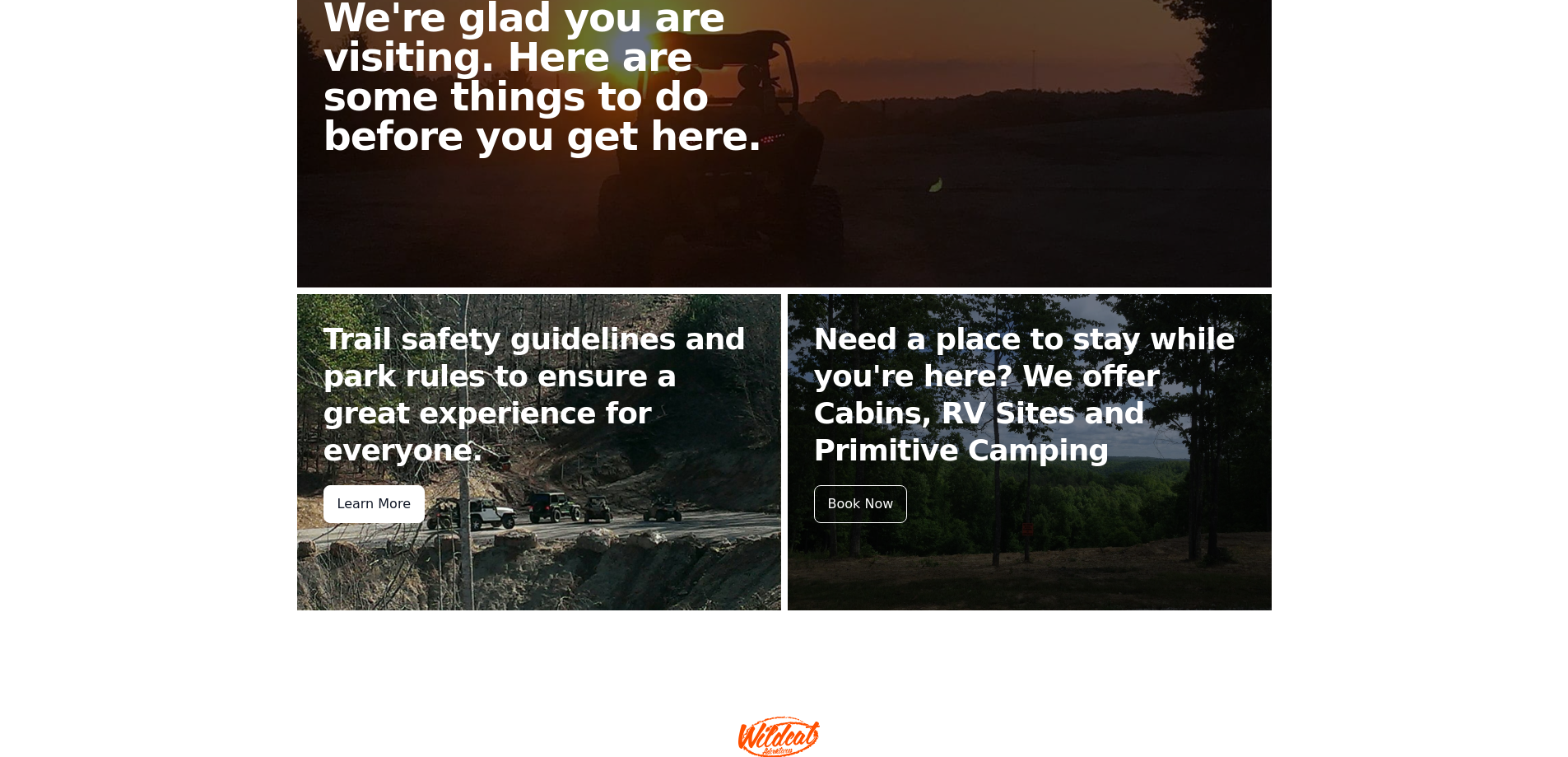
click at [366, 485] on div "Learn More" at bounding box center [374, 503] width 101 height 37
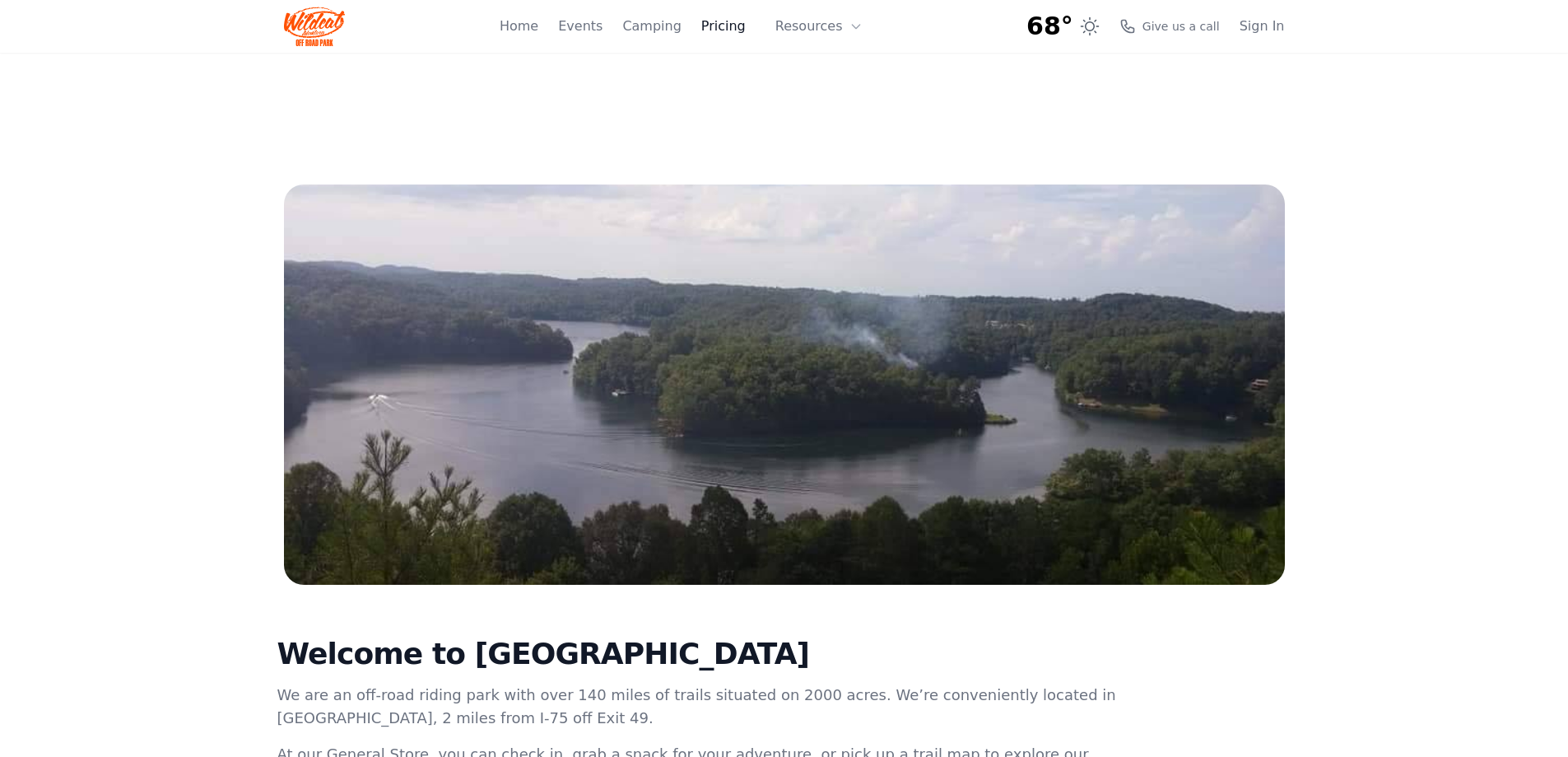
click at [729, 30] on link "Pricing" at bounding box center [723, 26] width 44 height 20
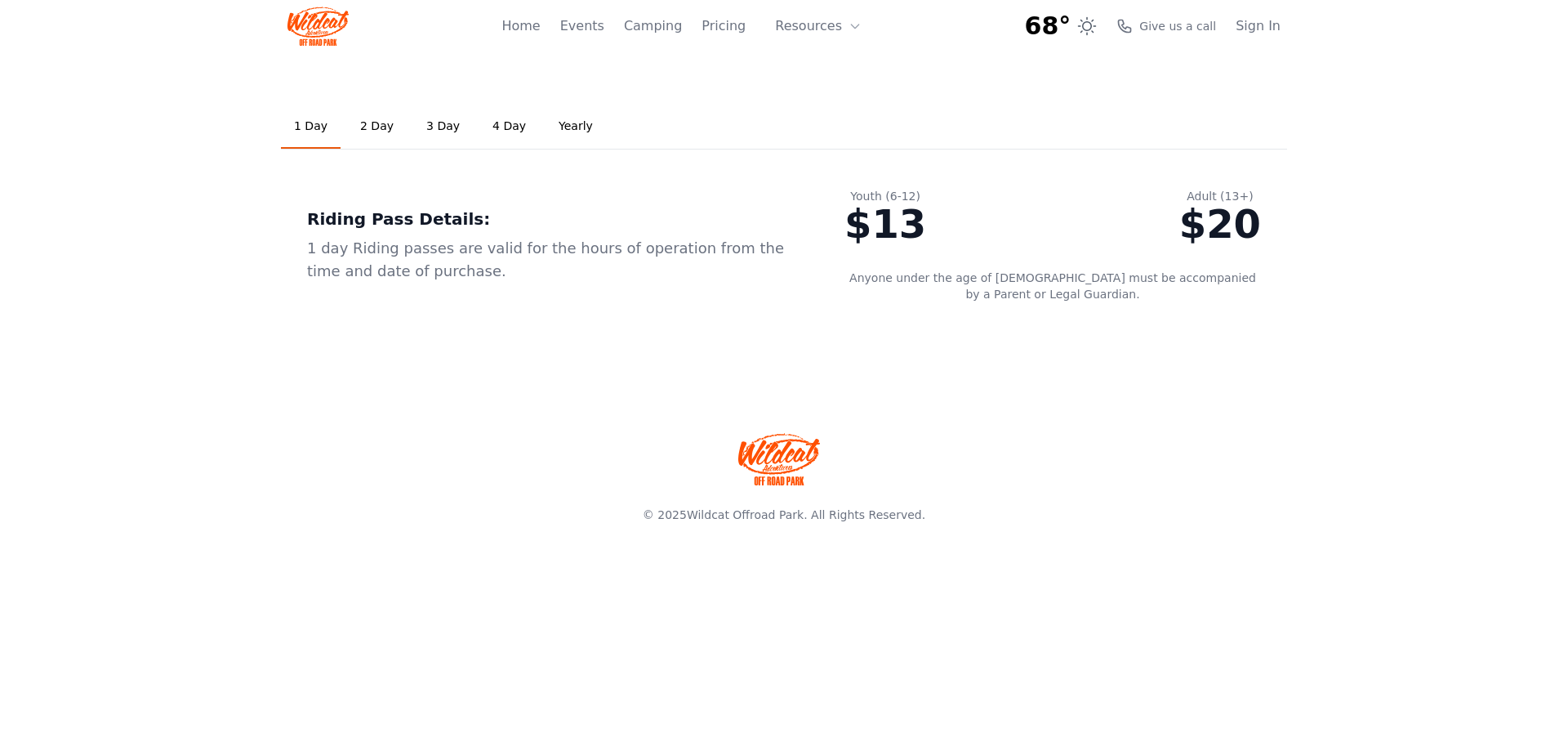
click at [371, 128] on link "2 Day" at bounding box center [376, 127] width 60 height 44
click at [434, 128] on link "3 Day" at bounding box center [443, 127] width 60 height 44
click at [495, 123] on link "4 Day" at bounding box center [509, 127] width 60 height 44
click at [546, 127] on link "Yearly" at bounding box center [575, 127] width 60 height 44
click at [662, 32] on link "Camping" at bounding box center [653, 26] width 58 height 20
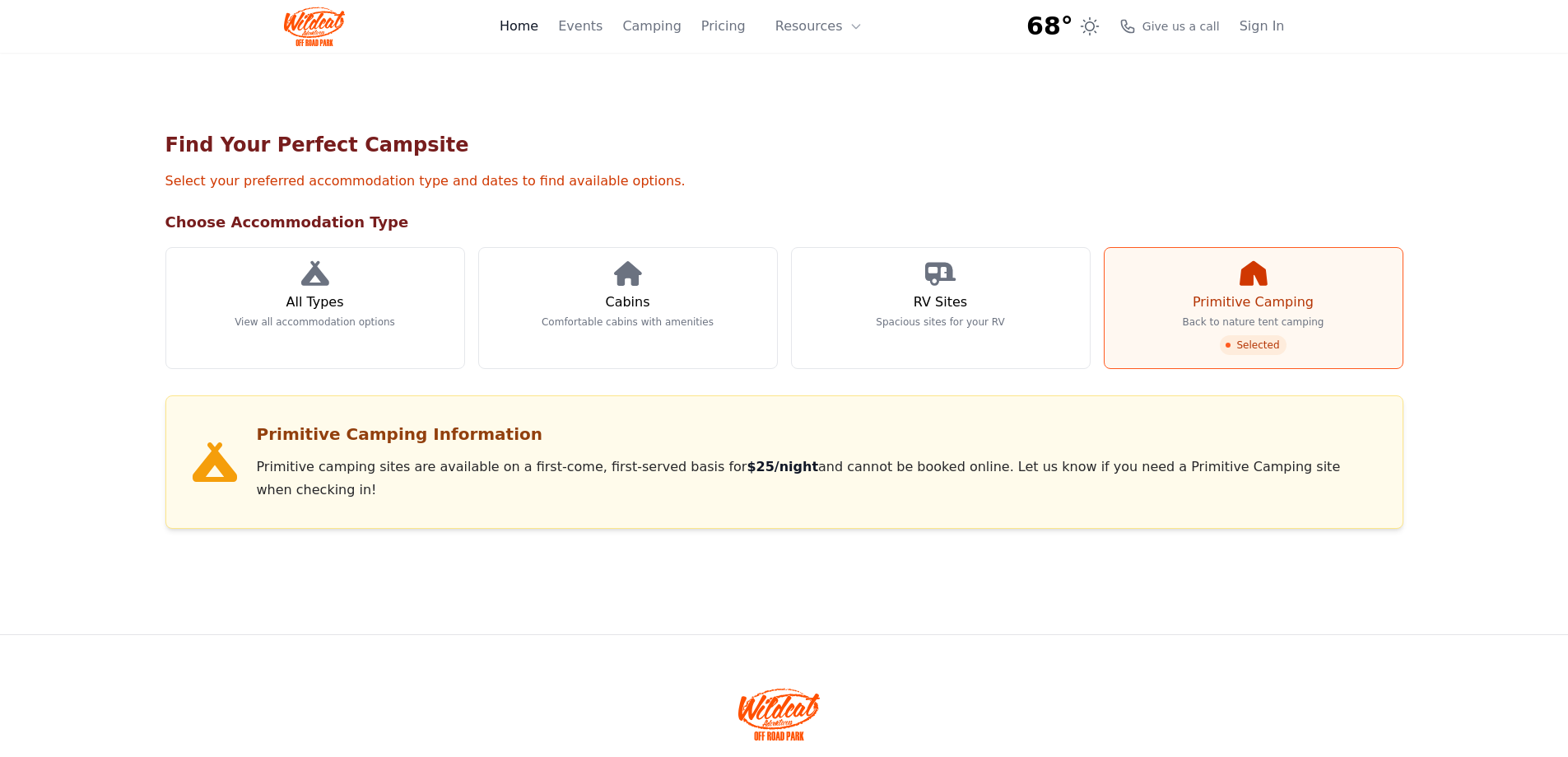
click at [538, 29] on link "Home" at bounding box center [519, 26] width 38 height 20
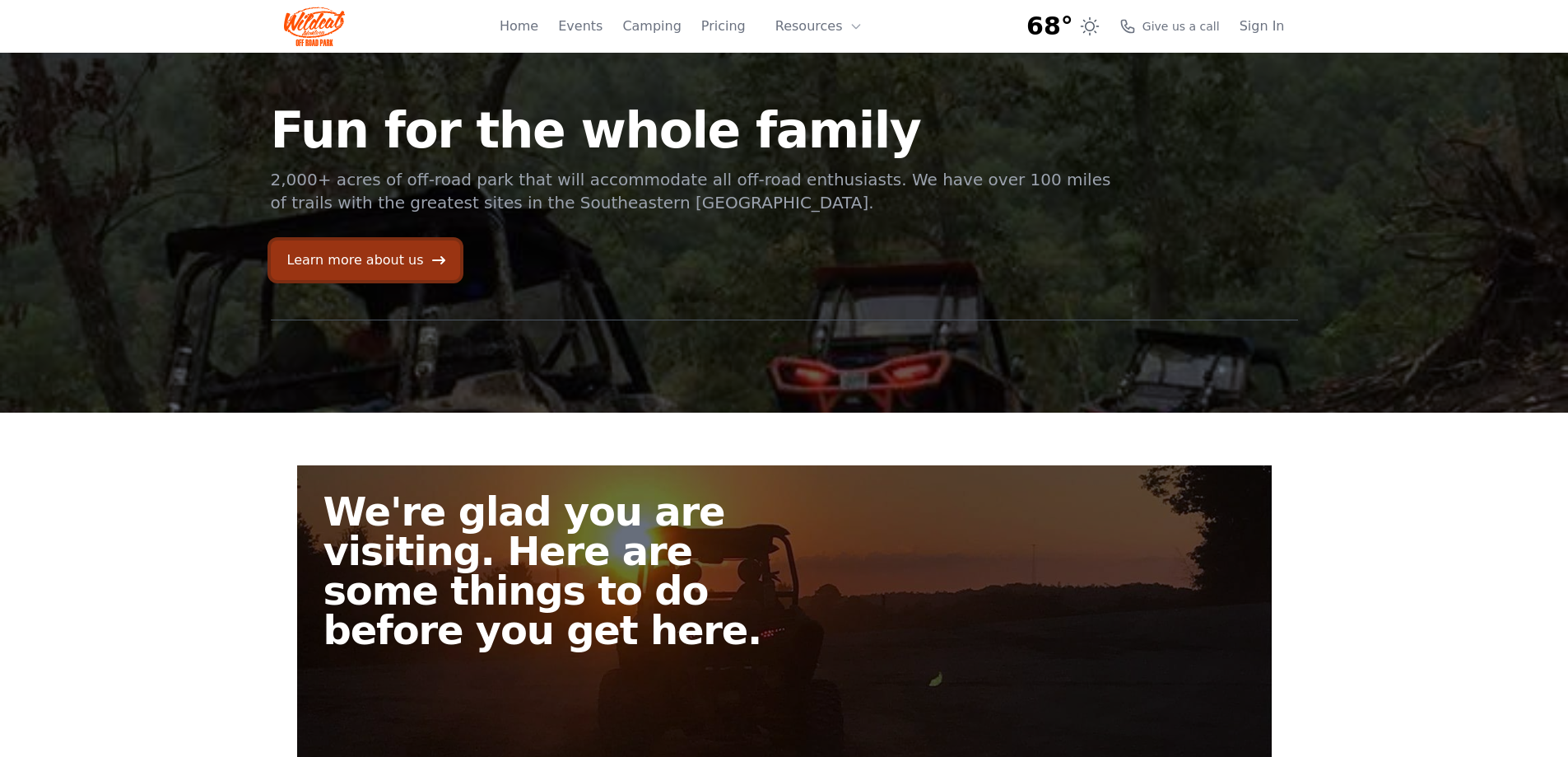
click at [379, 253] on link "Learn more about us" at bounding box center [365, 259] width 189 height 39
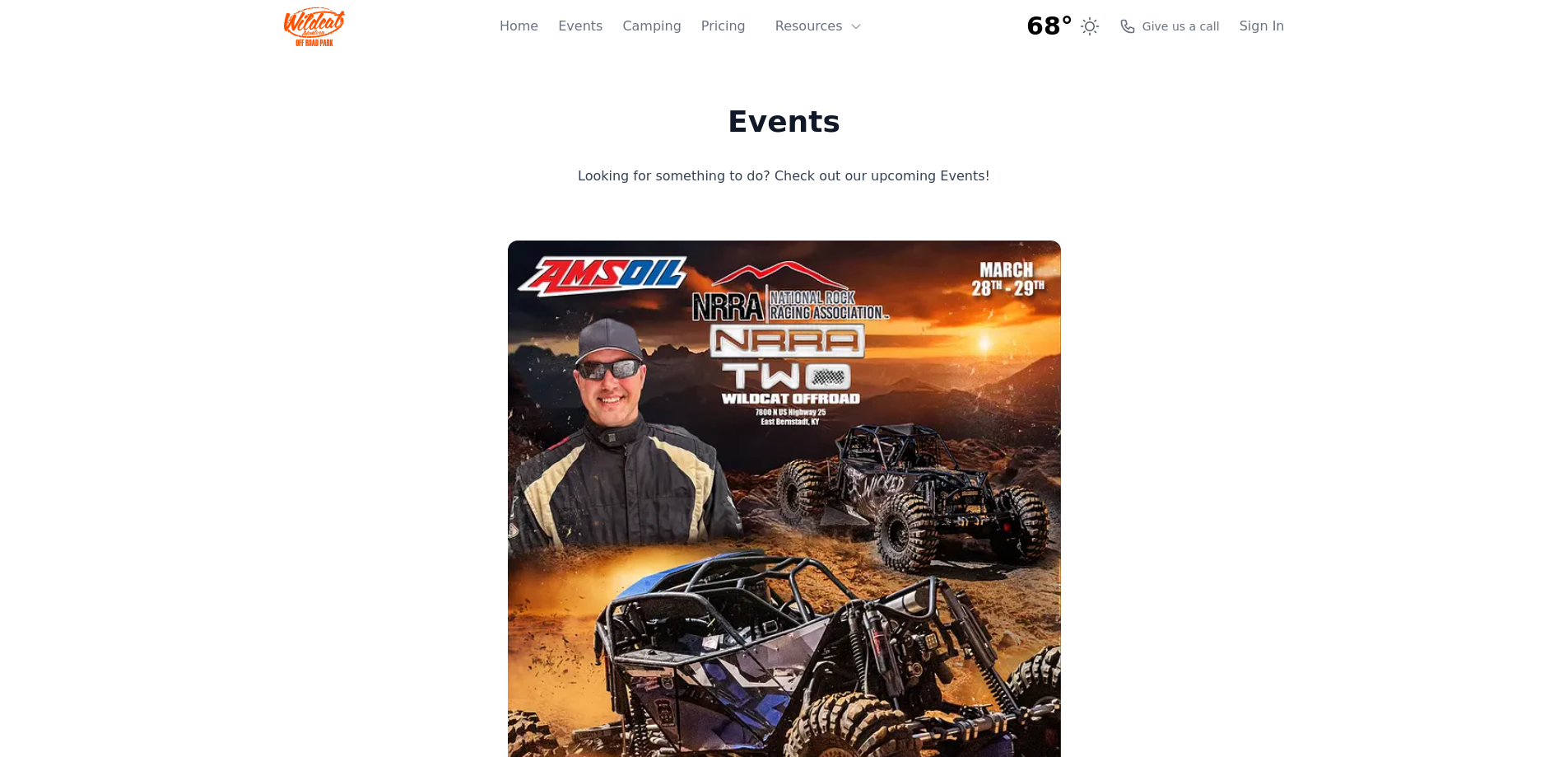
scroll to position [798, 0]
